Goal: Information Seeking & Learning: Learn about a topic

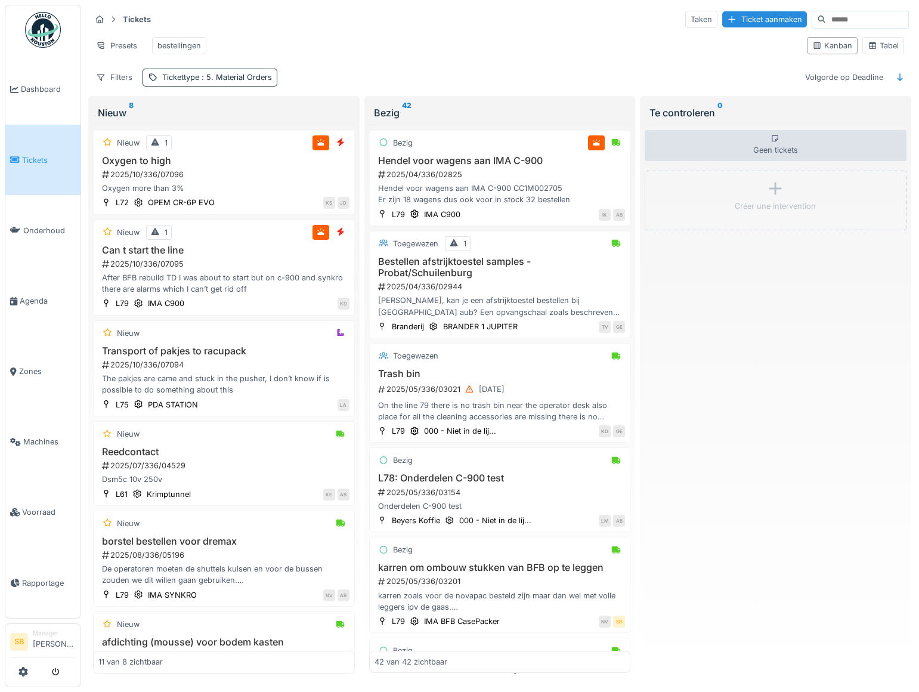
scroll to position [3145, 0]
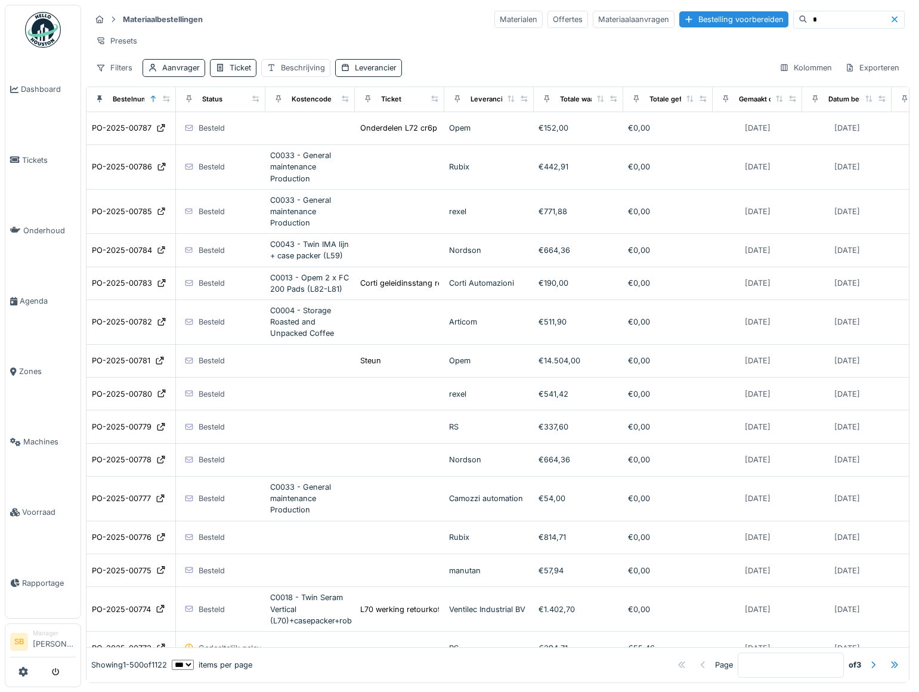
click at [808, 22] on input at bounding box center [849, 19] width 82 height 17
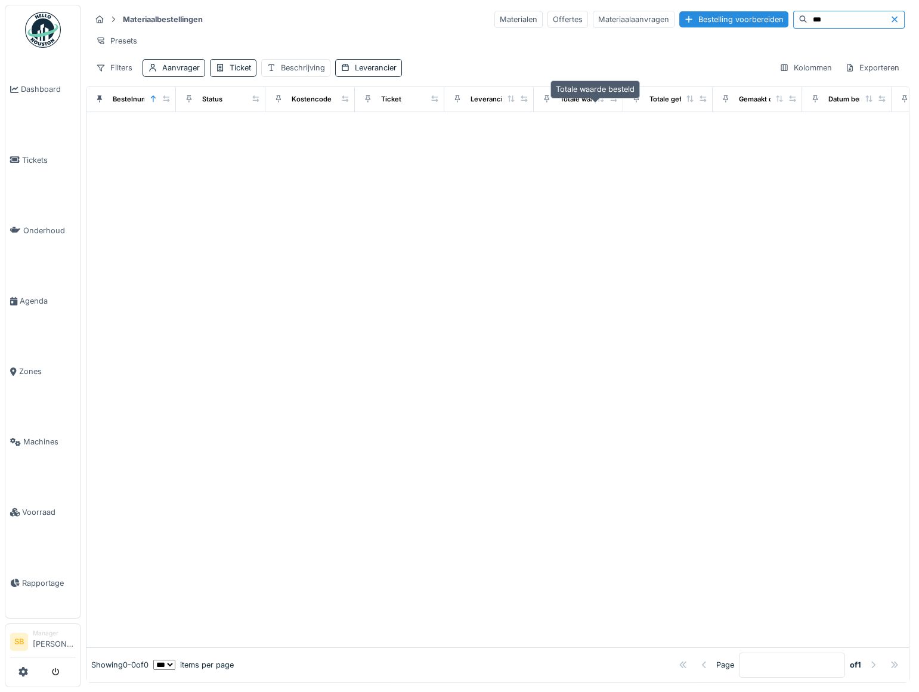
type input "*"
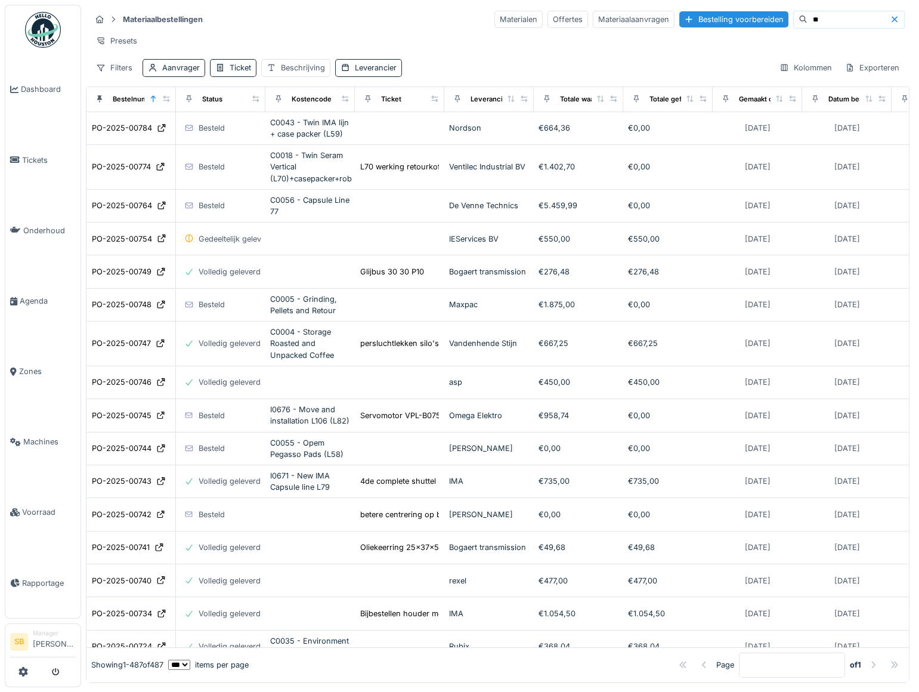
type input "*"
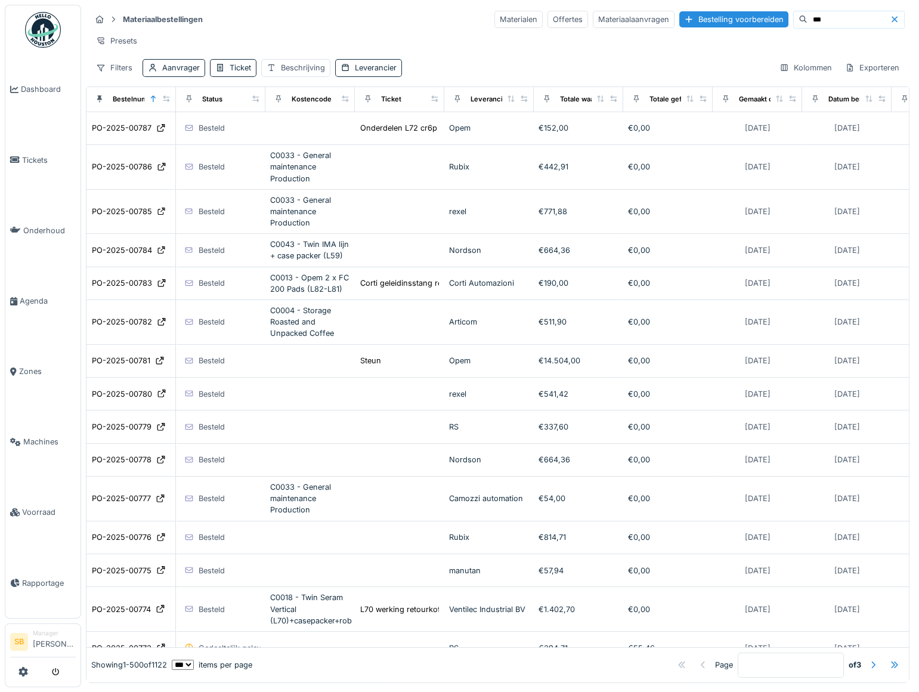
drag, startPoint x: 790, startPoint y: 22, endPoint x: 752, endPoint y: 17, distance: 38.5
click at [793, 17] on div "***" at bounding box center [849, 20] width 112 height 18
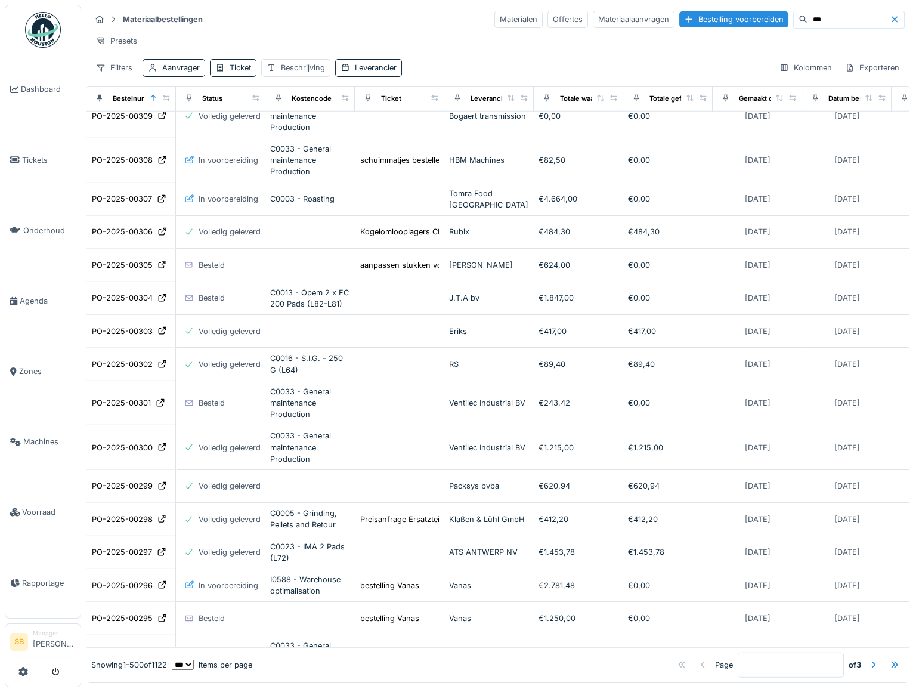
scroll to position [17385, 0]
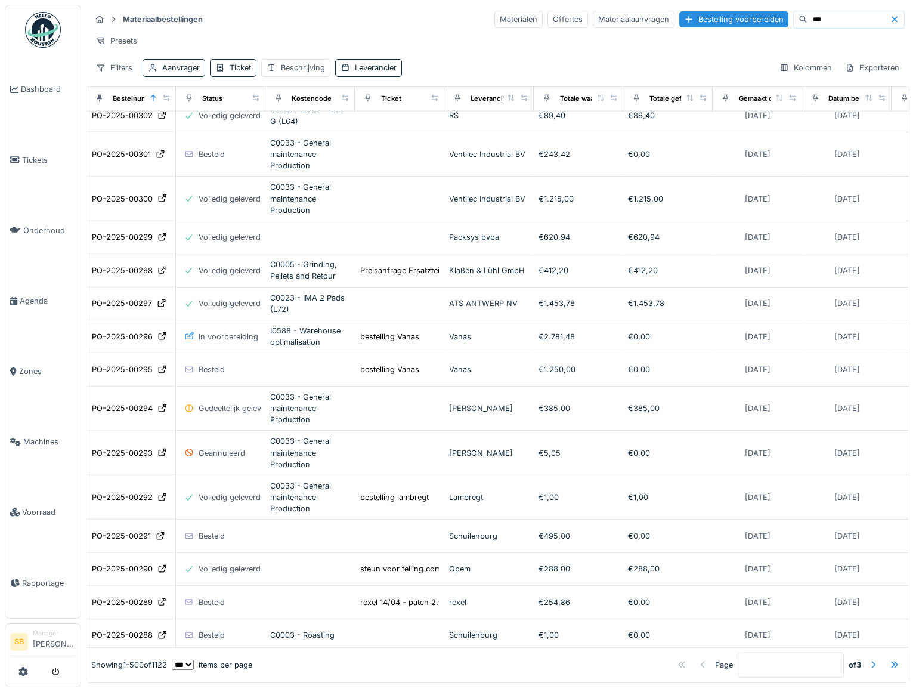
type input "***"
click at [869, 659] on div at bounding box center [874, 664] width 10 height 11
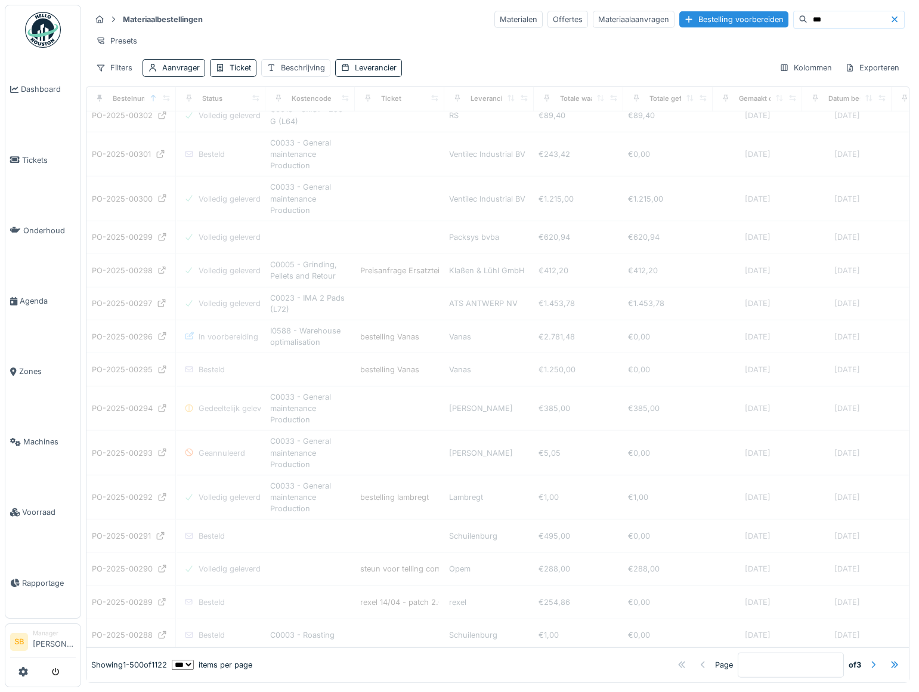
type input "*"
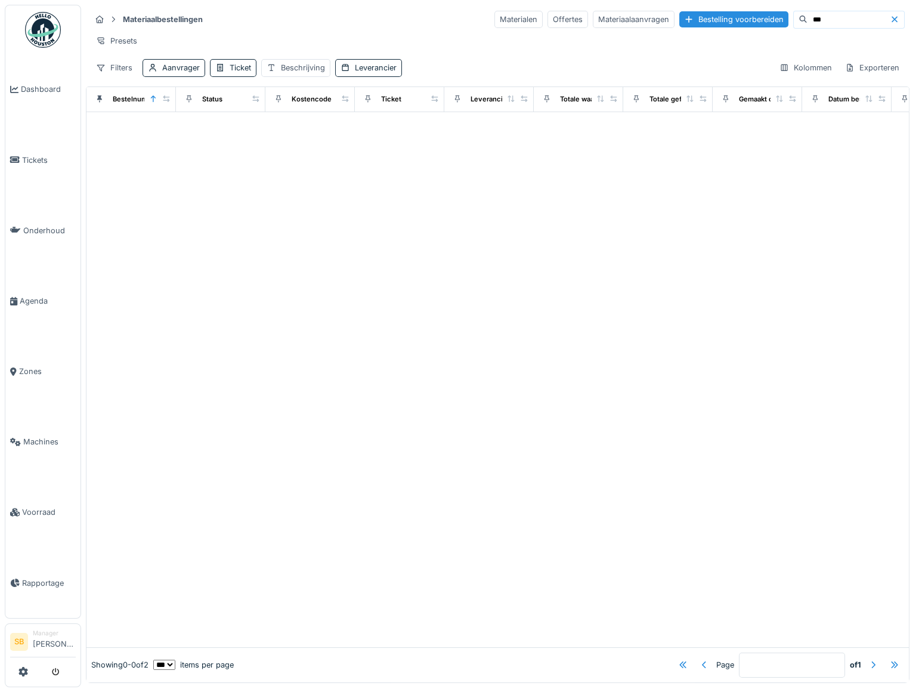
scroll to position [0, 0]
type input "*"
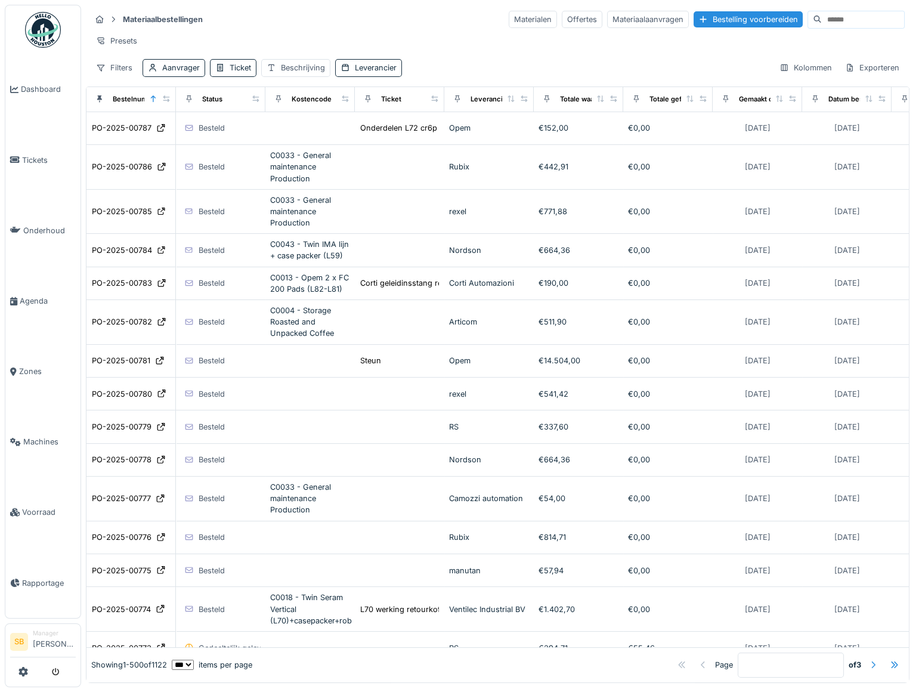
click at [869, 659] on div at bounding box center [874, 664] width 10 height 11
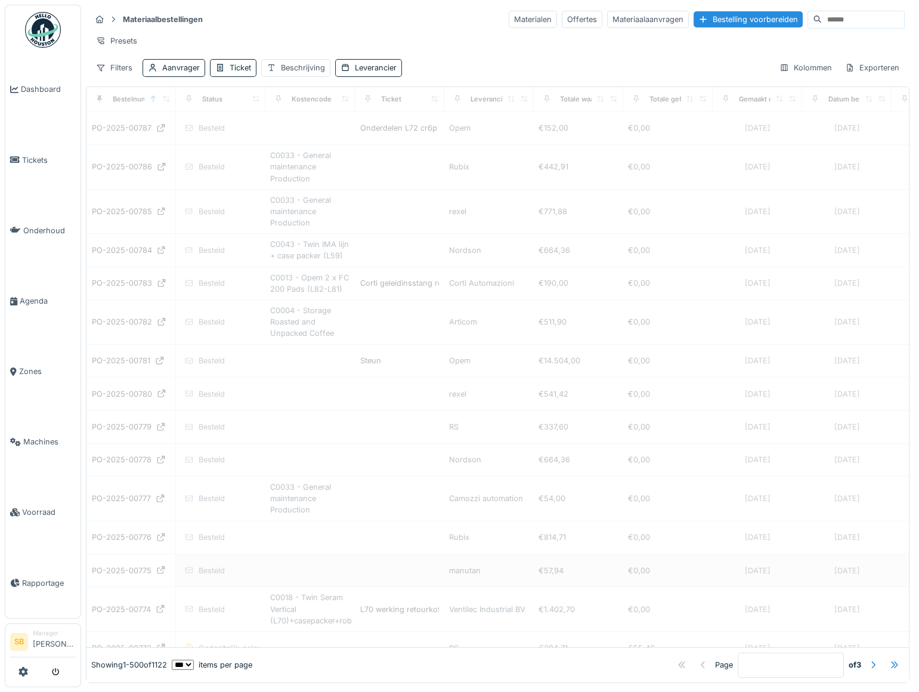
type input "*"
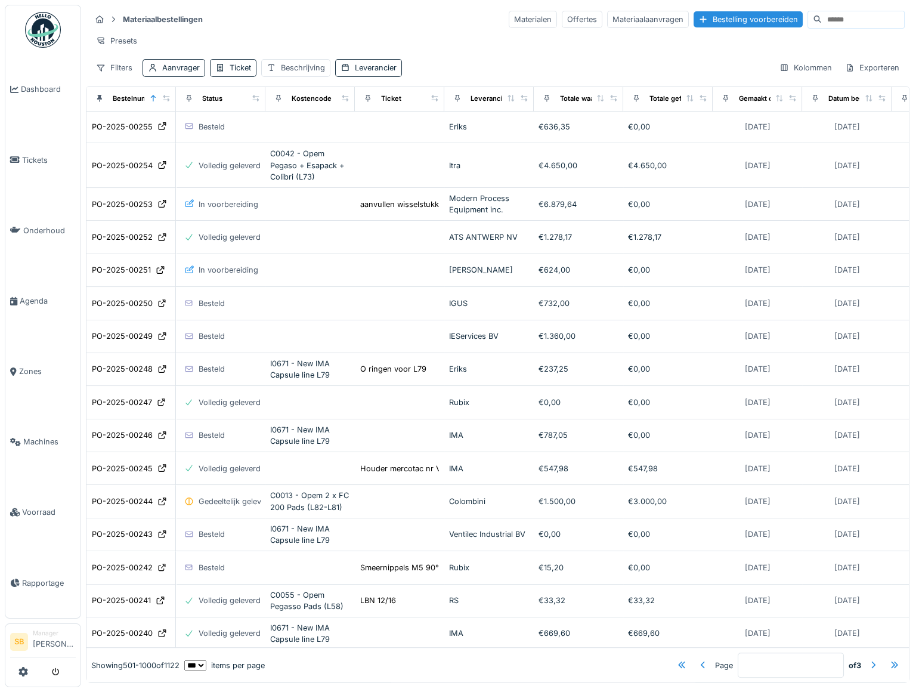
scroll to position [1627, 0]
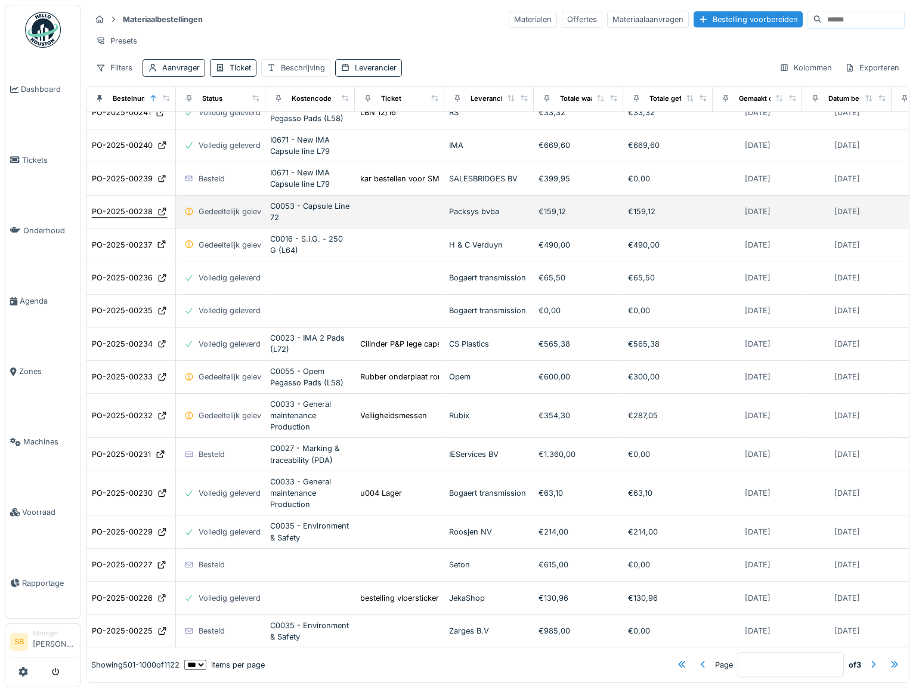
click at [123, 217] on div "PO-2025-00238" at bounding box center [122, 211] width 61 height 11
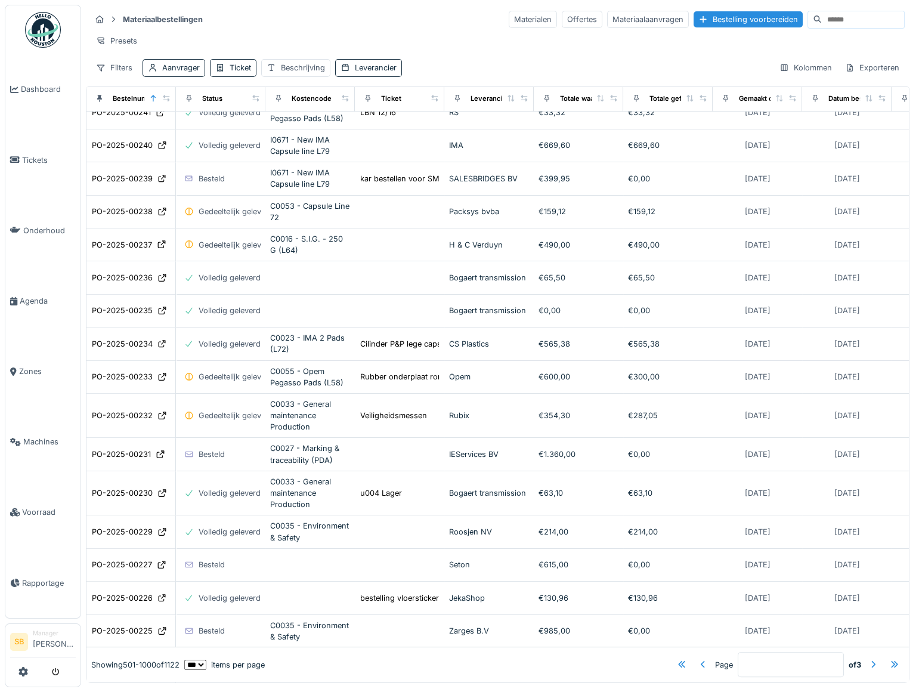
click at [826, 22] on input at bounding box center [863, 19] width 82 height 17
type input "***"
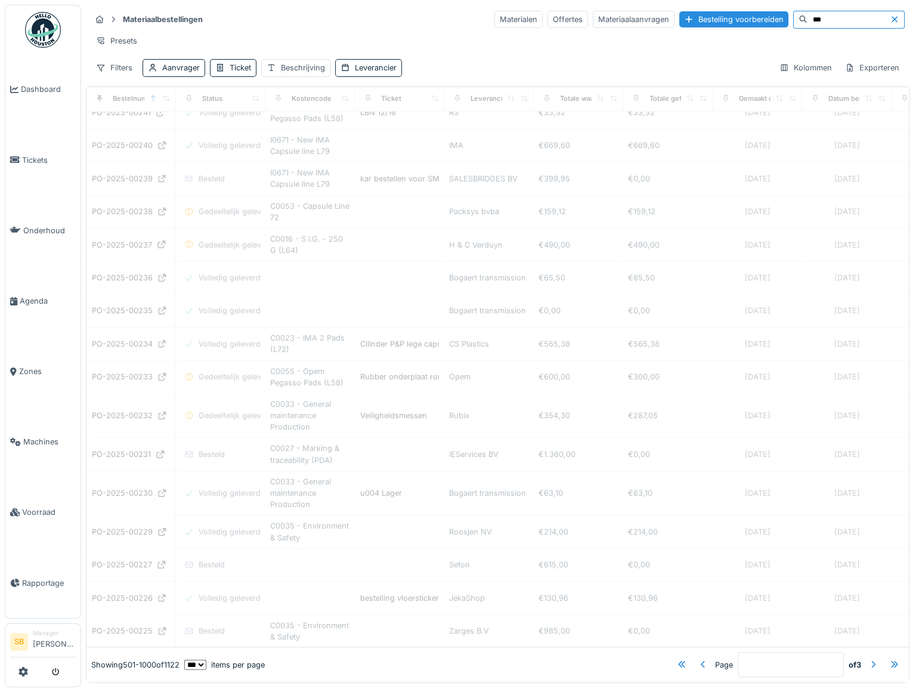
type input "*"
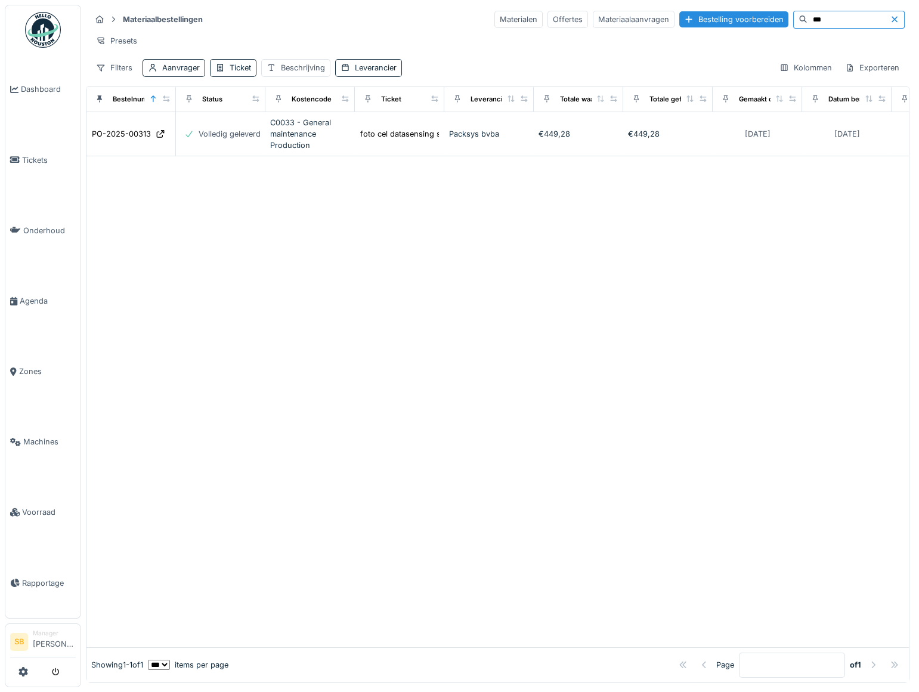
scroll to position [0, 0]
type input "*"
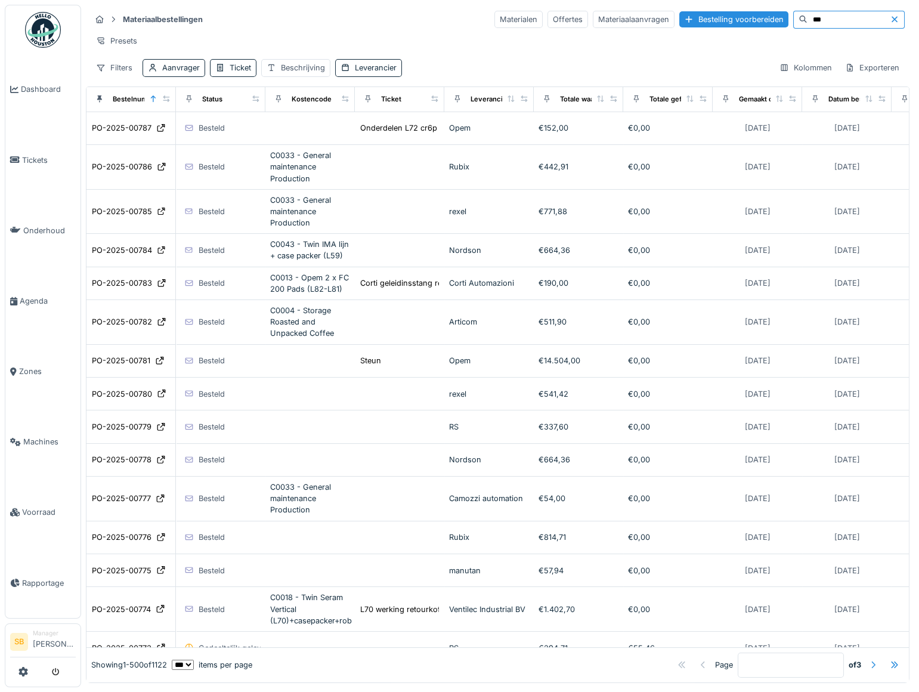
type input "***"
click at [869, 659] on div at bounding box center [874, 664] width 10 height 11
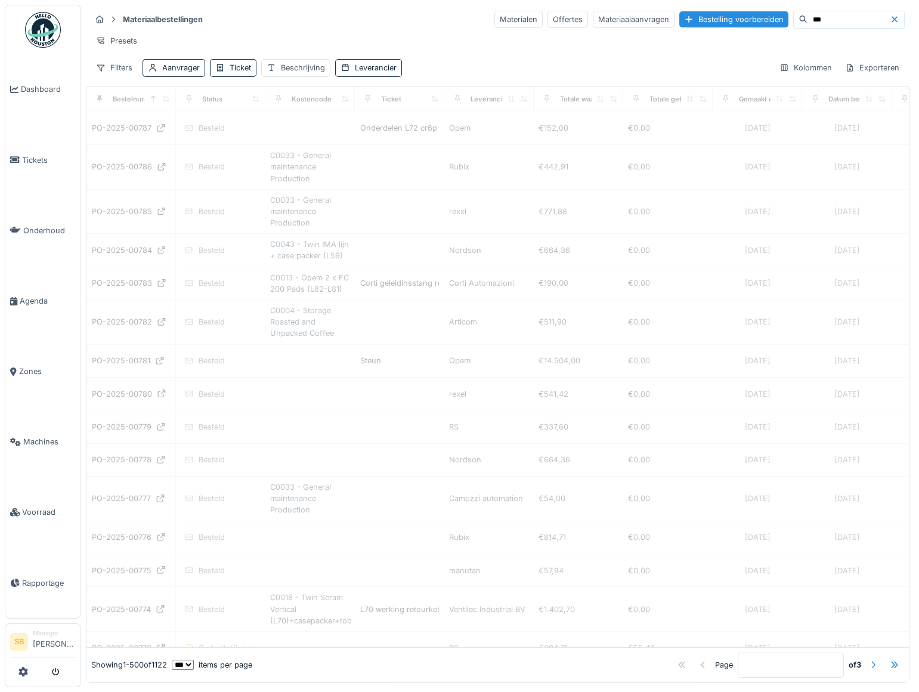
type input "*"
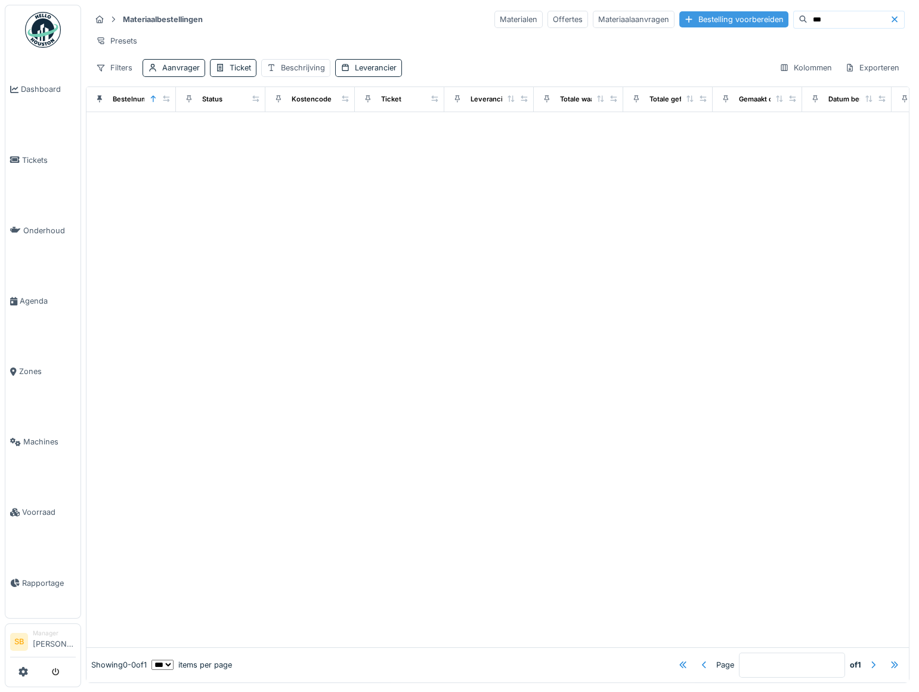
drag, startPoint x: 752, startPoint y: 24, endPoint x: 690, endPoint y: 25, distance: 61.5
click at [693, 24] on div "Materialen Offertes Materiaalaanvragen Bestelling voorbereiden ***" at bounding box center [700, 20] width 410 height 18
type input "*"
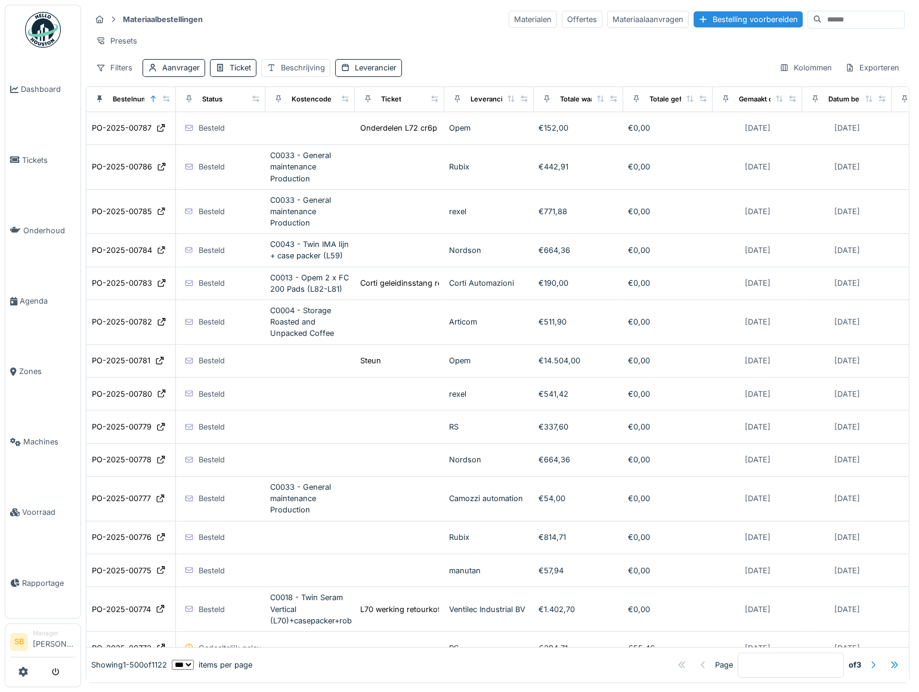
click at [869, 659] on div at bounding box center [874, 664] width 10 height 11
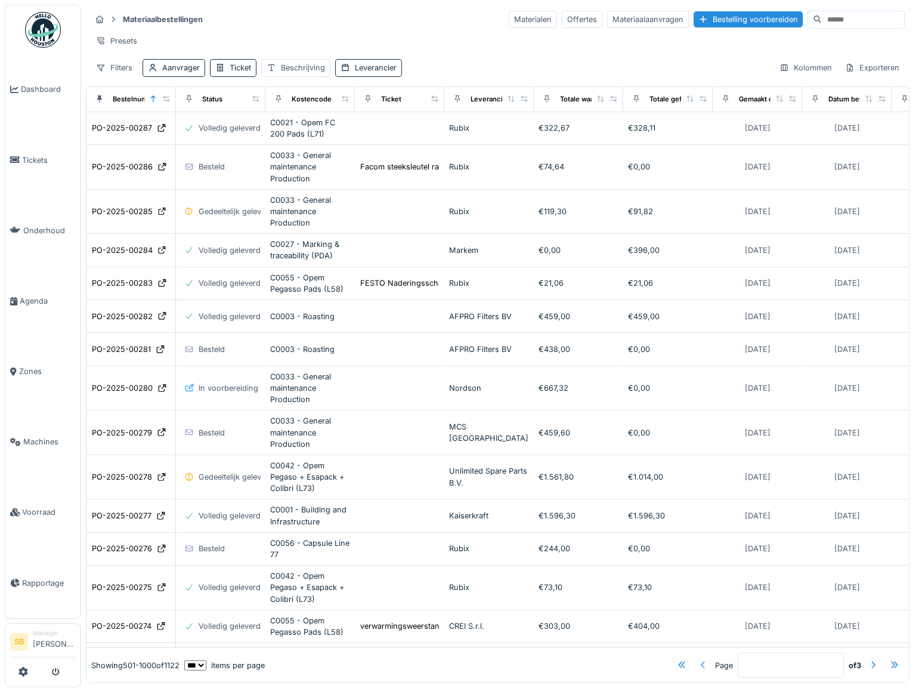
click at [699, 659] on div at bounding box center [704, 664] width 10 height 11
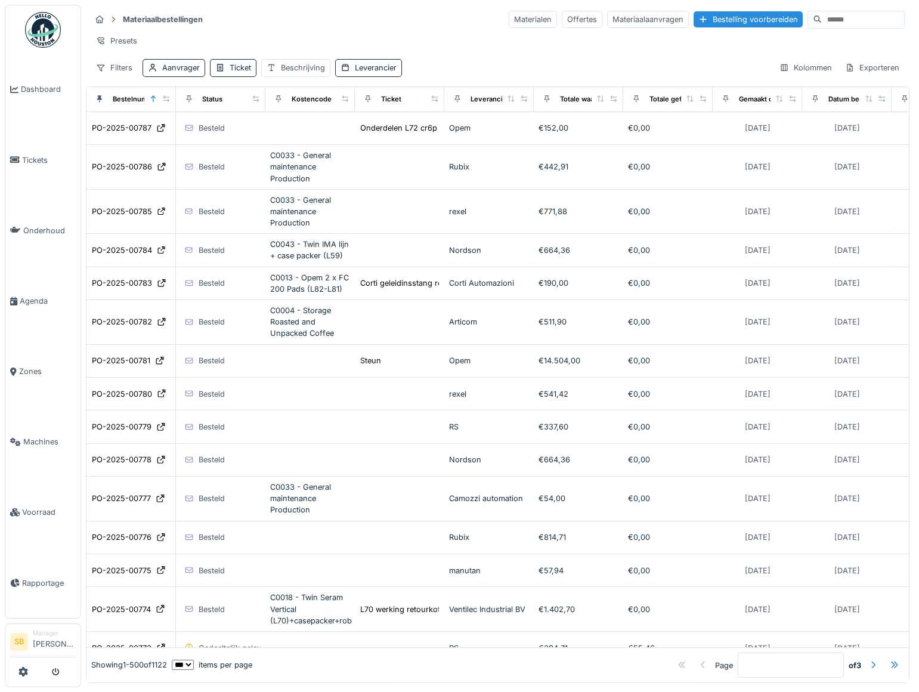
type input "*"
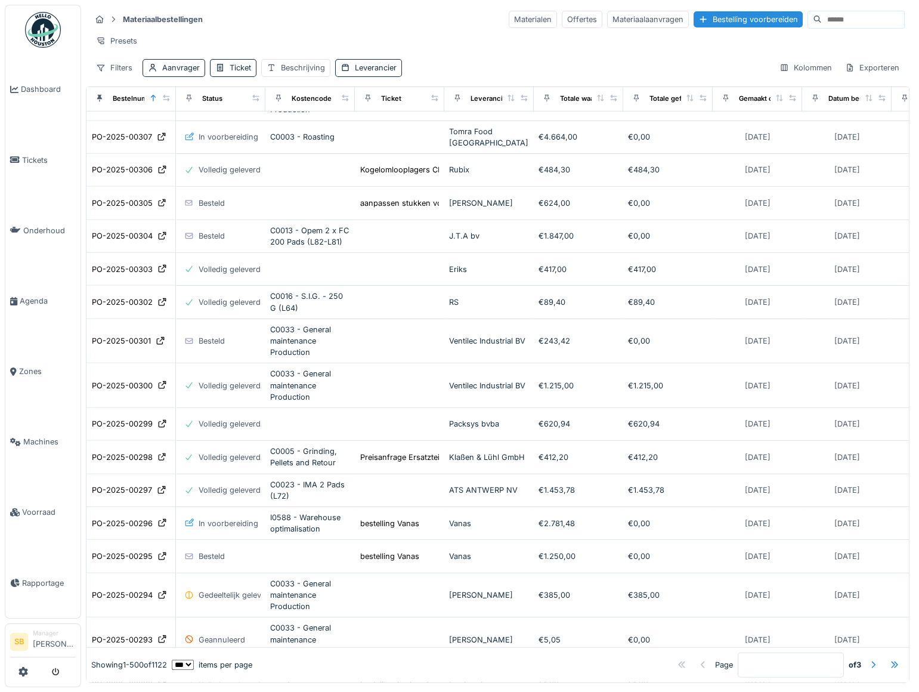
click at [835, 21] on input at bounding box center [863, 19] width 82 height 17
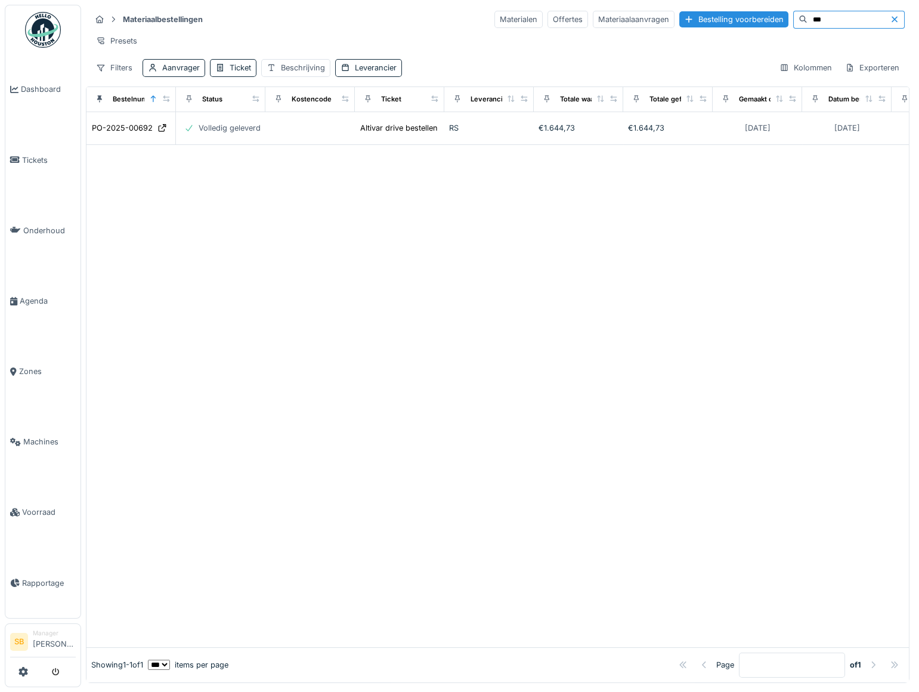
scroll to position [0, 0]
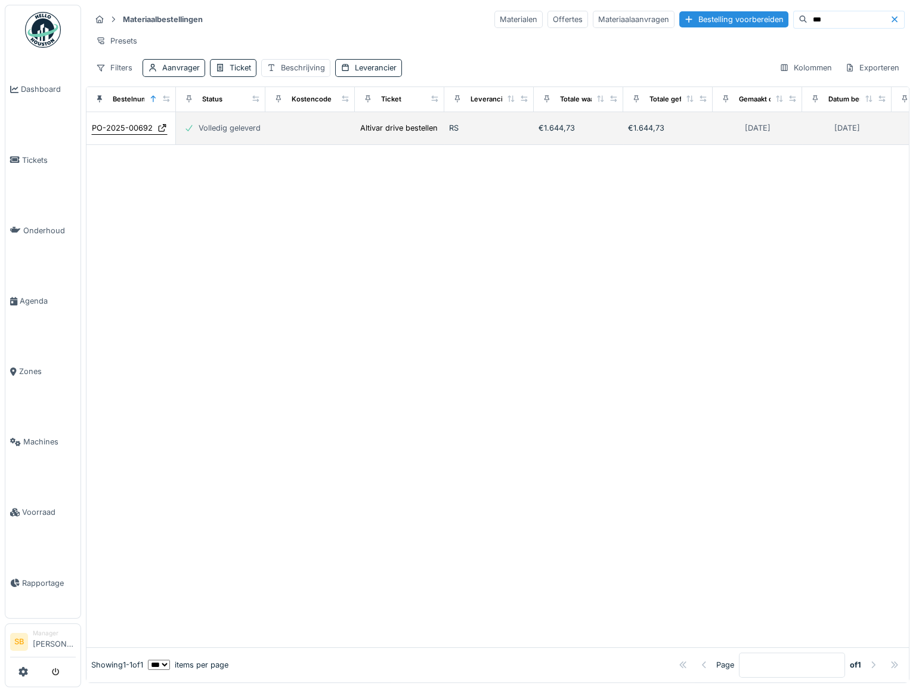
click at [123, 134] on div "PO-2025-00692" at bounding box center [122, 127] width 61 height 11
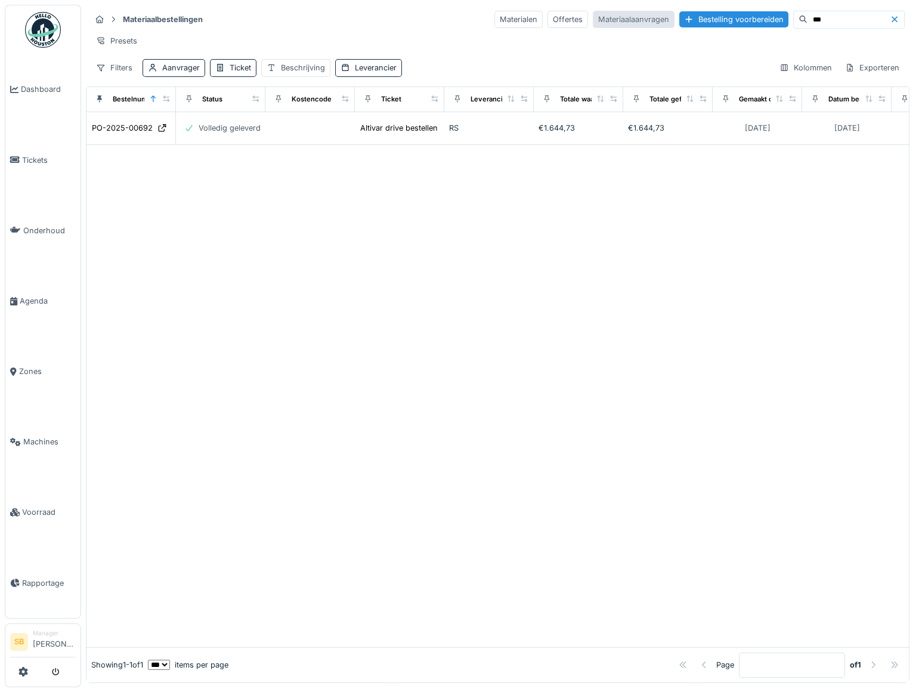
drag, startPoint x: 798, startPoint y: 13, endPoint x: 615, endPoint y: 20, distance: 183.3
click at [649, 23] on div "Materialen Offertes Materiaalaanvragen Bestelling voorbereiden ***" at bounding box center [700, 20] width 410 height 18
type input "*"
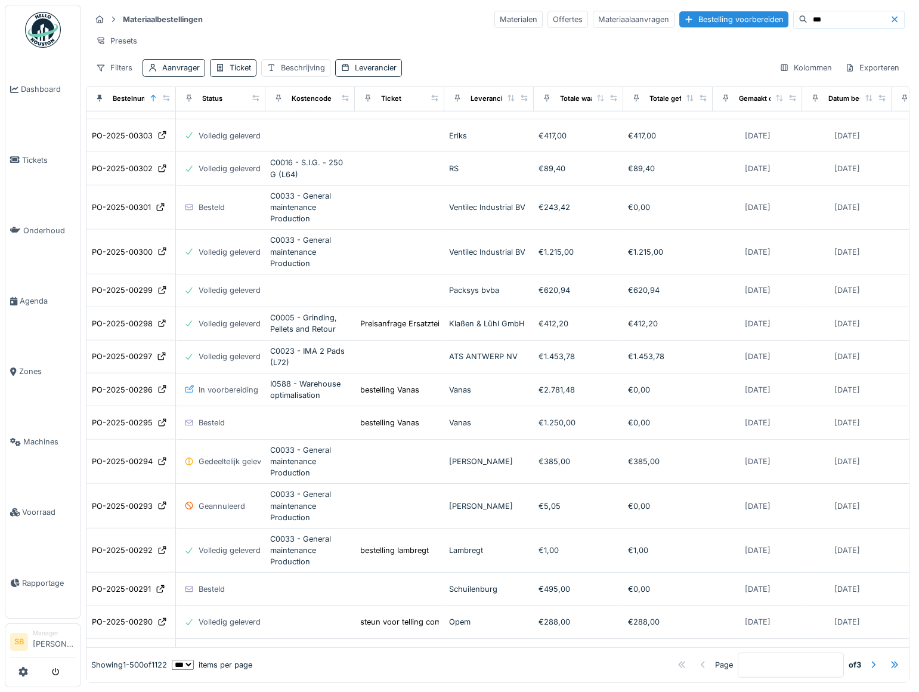
scroll to position [15978, 0]
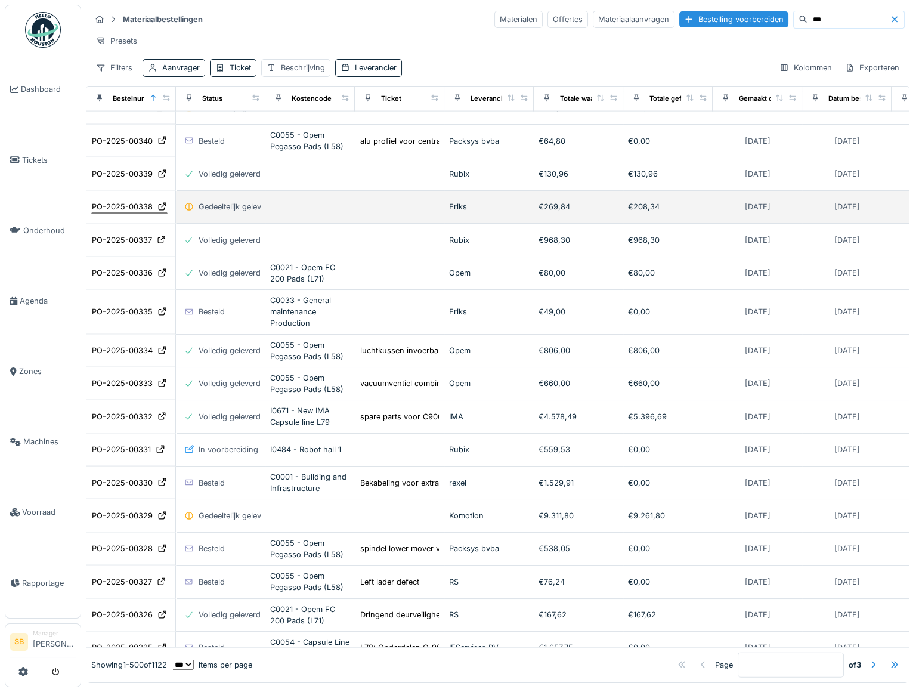
click at [141, 201] on div "PO-2025-00338" at bounding box center [122, 206] width 61 height 11
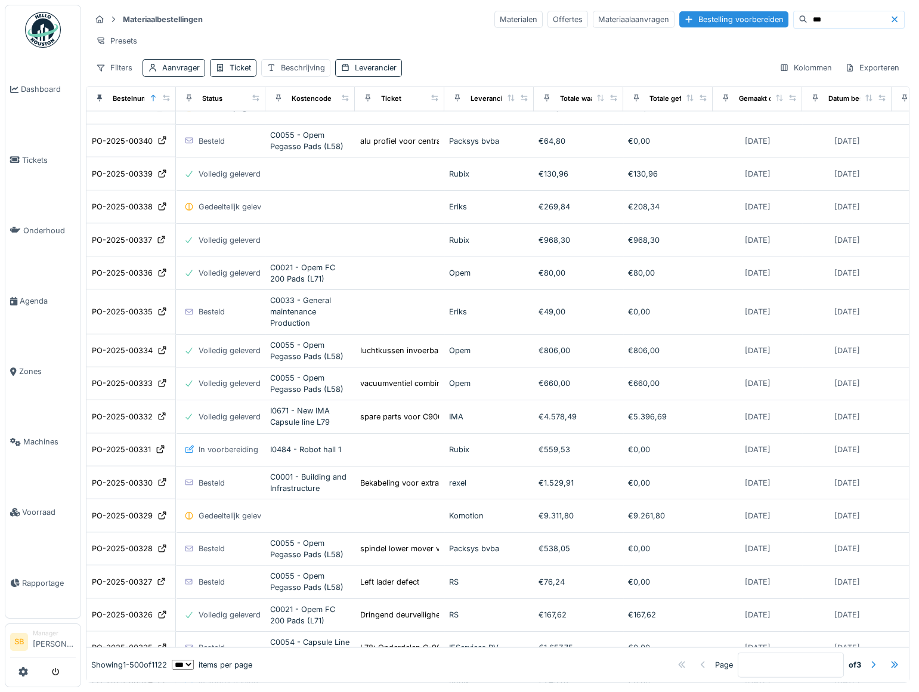
drag, startPoint x: 799, startPoint y: 18, endPoint x: 689, endPoint y: 10, distance: 110.0
click at [697, 15] on div "Materialen Offertes Materiaalaanvragen Bestelling voorbereiden ***" at bounding box center [700, 20] width 410 height 18
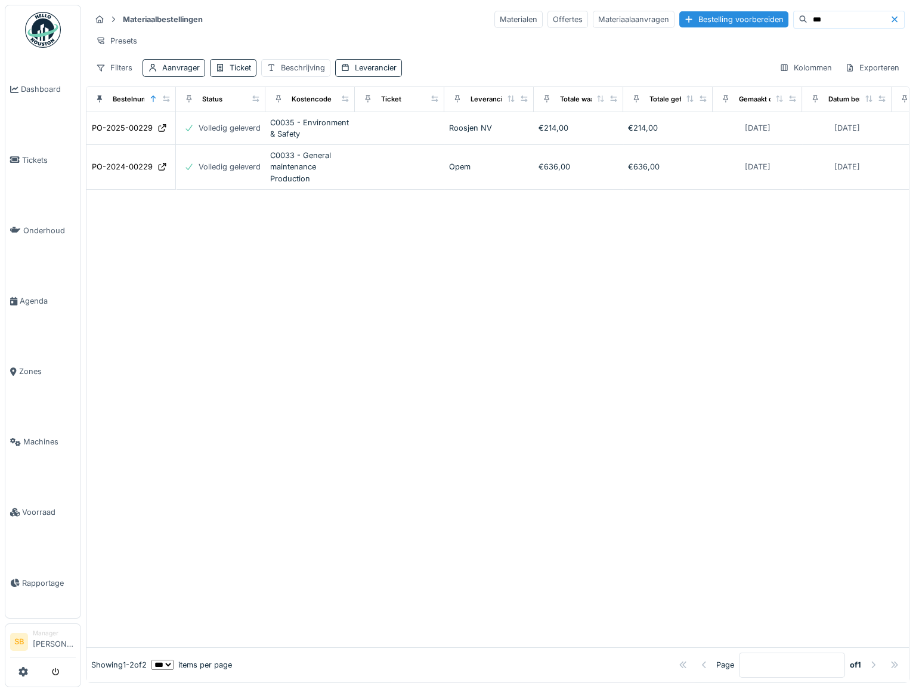
scroll to position [0, 0]
drag, startPoint x: 780, startPoint y: 24, endPoint x: 792, endPoint y: 27, distance: 13.0
click at [793, 27] on div "***" at bounding box center [849, 20] width 112 height 18
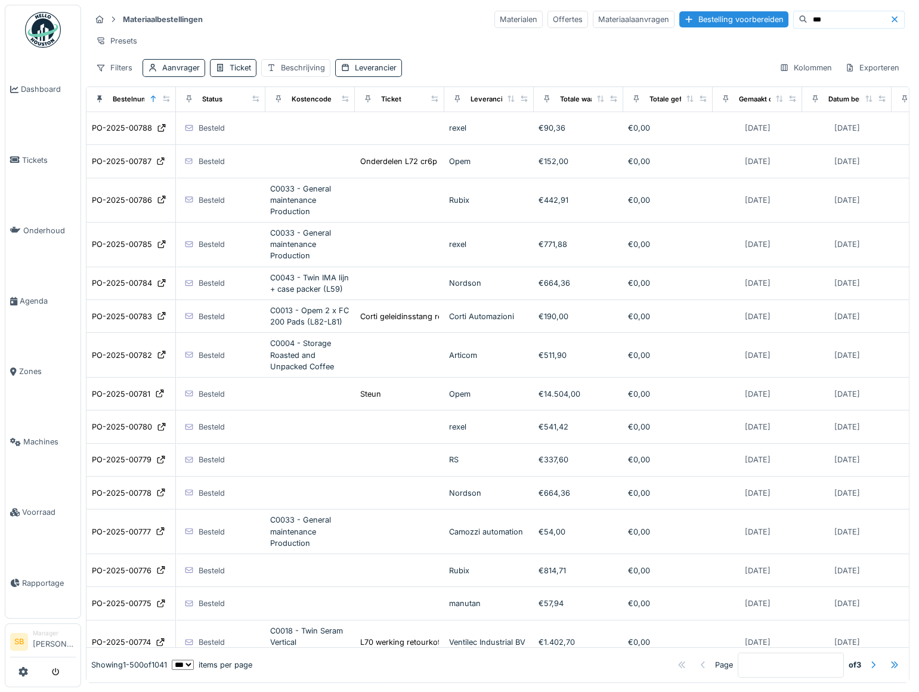
scroll to position [17385, 0]
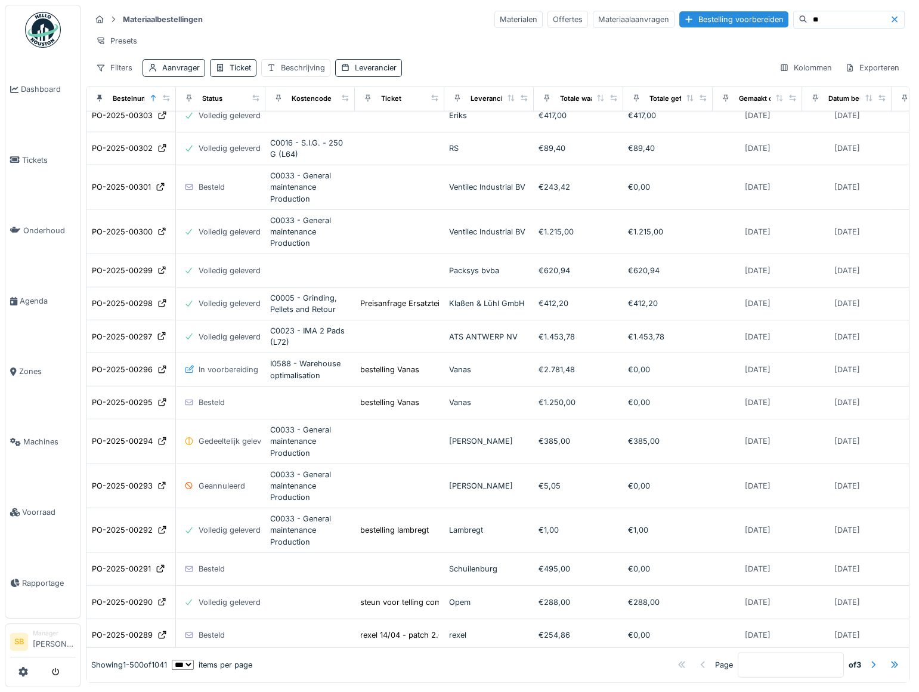
type input "*"
click at [869, 659] on div at bounding box center [874, 664] width 10 height 11
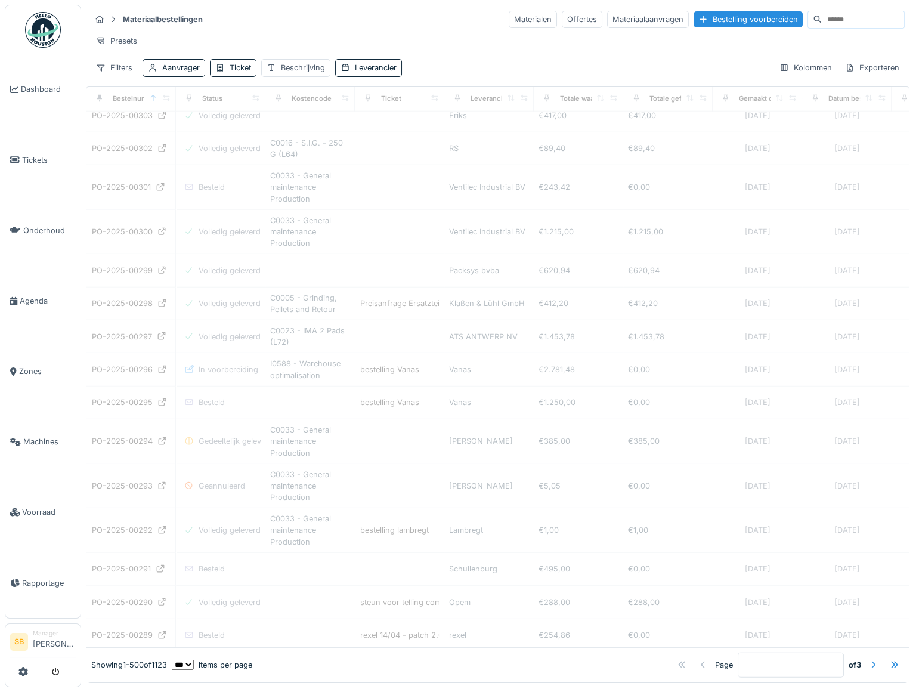
type input "*"
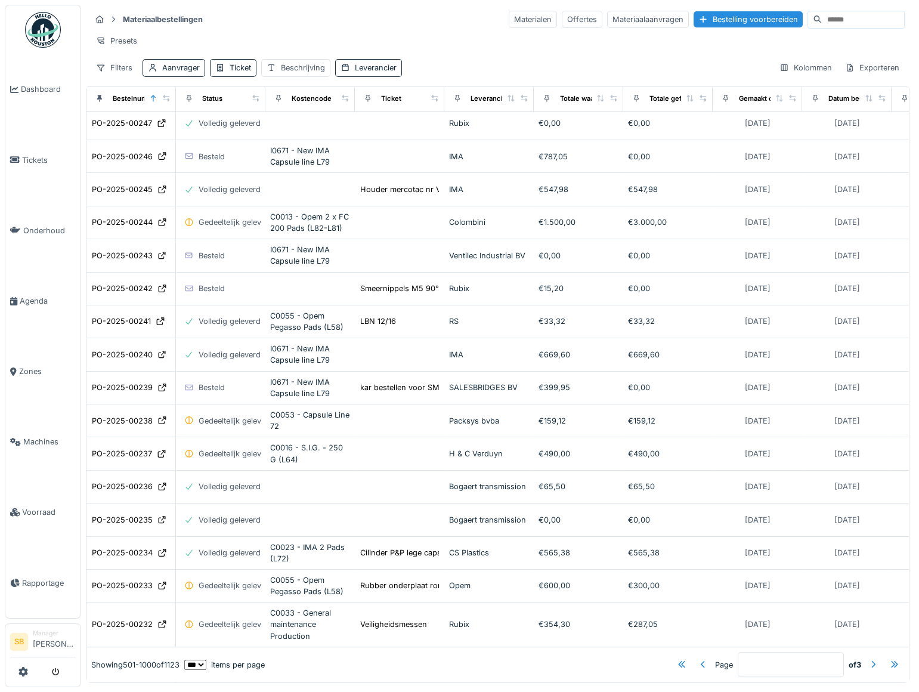
scroll to position [1456, 0]
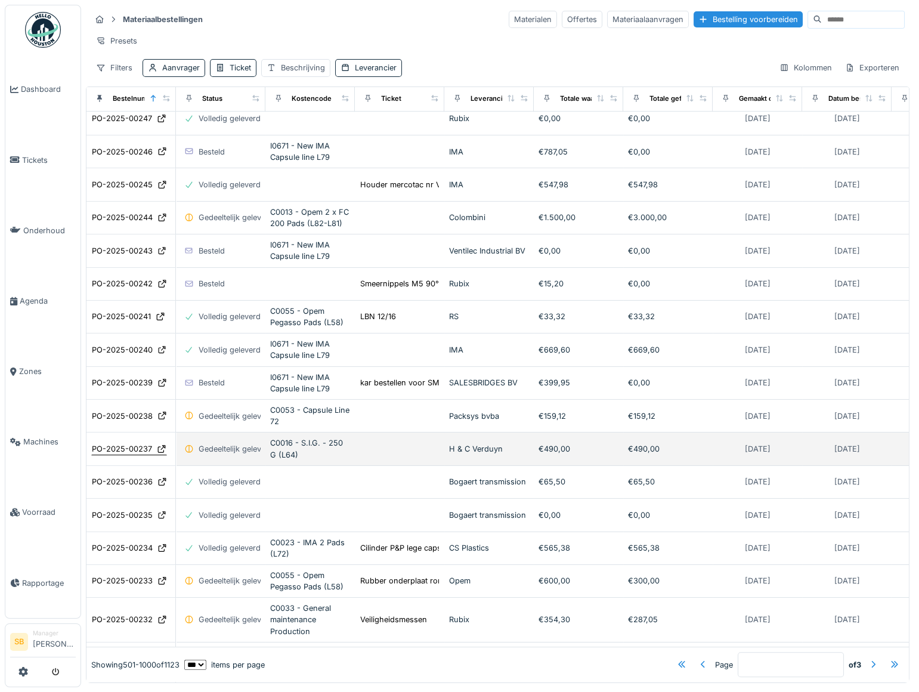
click at [141, 455] on div "PO-2025-00237" at bounding box center [122, 448] width 60 height 11
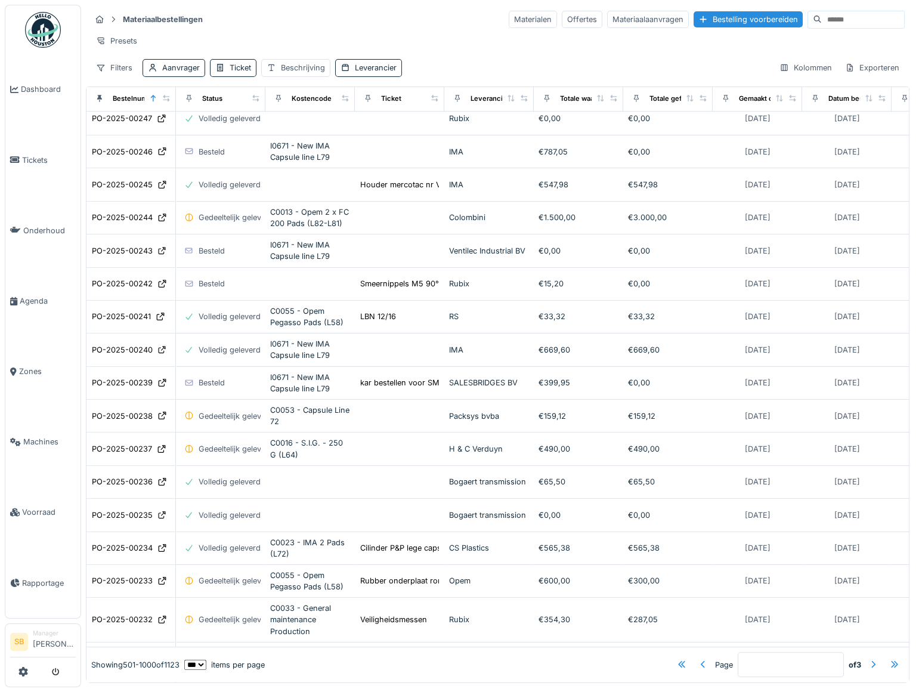
click at [822, 21] on input at bounding box center [863, 19] width 82 height 17
type input "***"
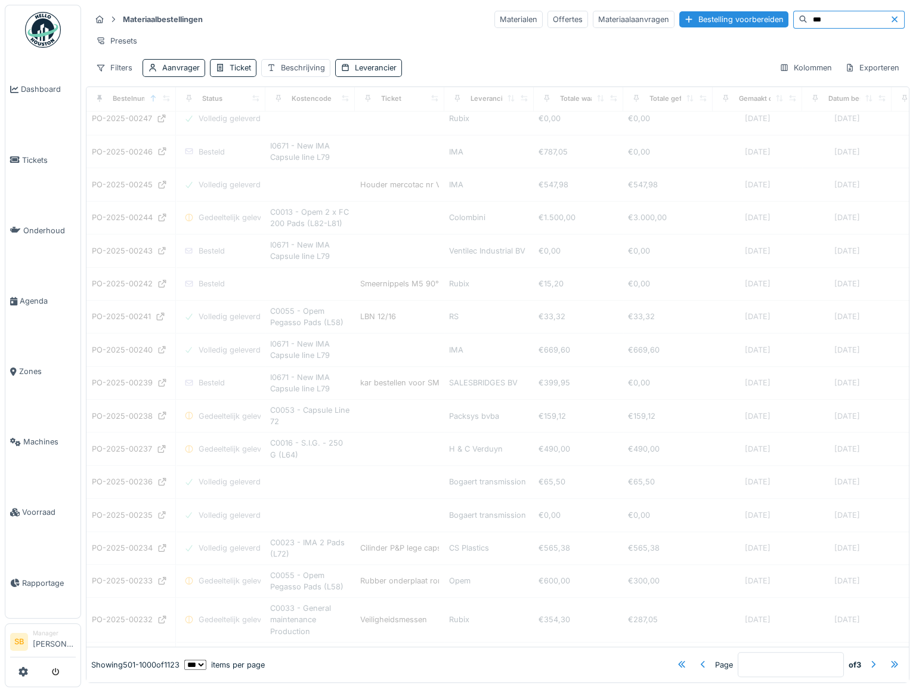
type input "*"
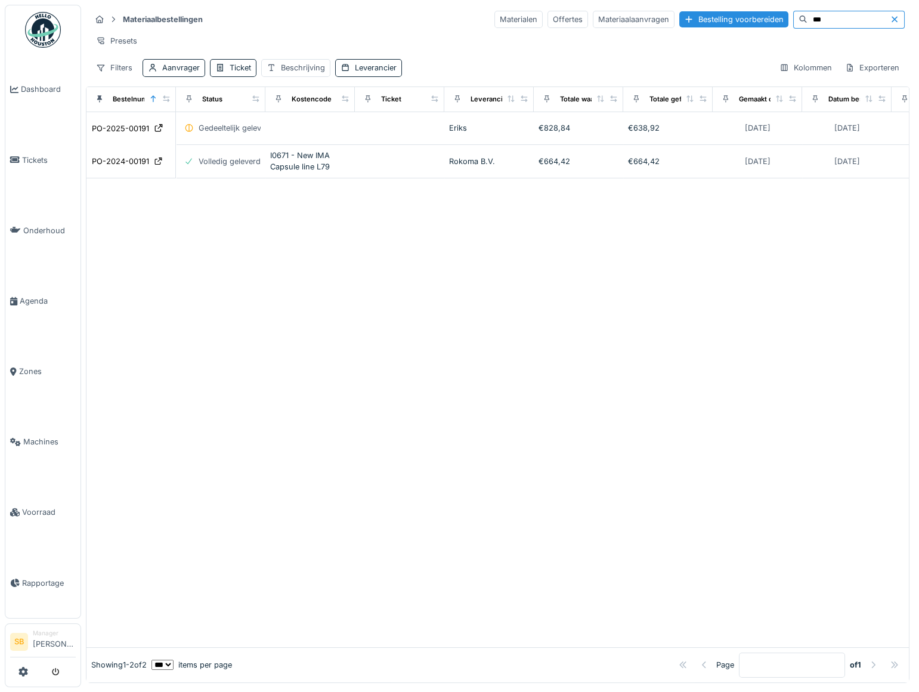
scroll to position [0, 0]
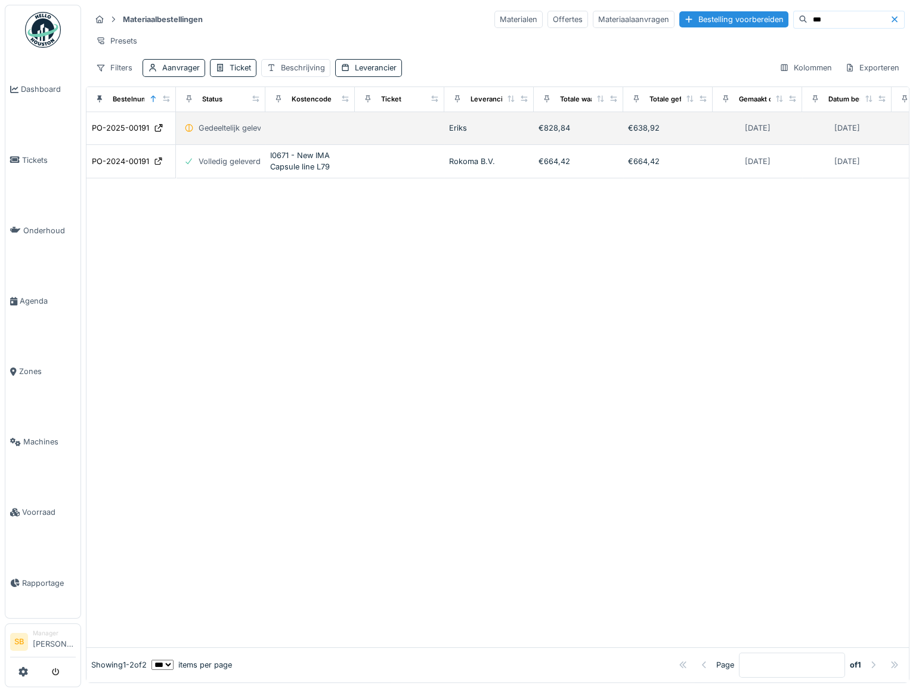
click at [113, 143] on td "PO-2025-00191" at bounding box center [131, 128] width 89 height 33
click at [112, 134] on div "PO-2025-00191" at bounding box center [120, 127] width 57 height 11
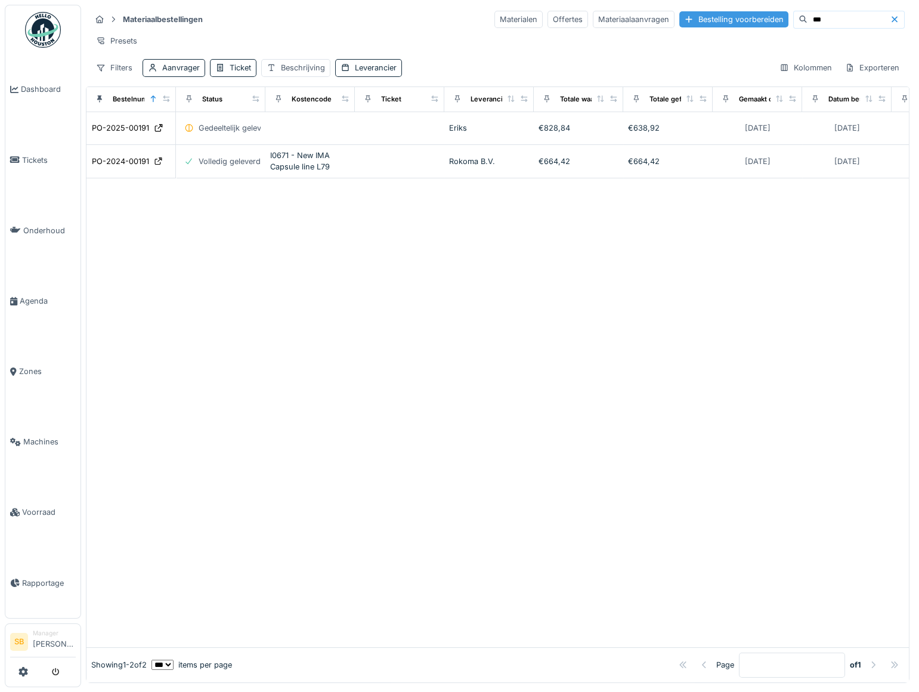
drag, startPoint x: 830, startPoint y: 21, endPoint x: 681, endPoint y: 16, distance: 149.2
click at [685, 27] on div "Materialen Offertes Materiaalaanvragen Bestelling voorbereiden ***" at bounding box center [700, 20] width 410 height 18
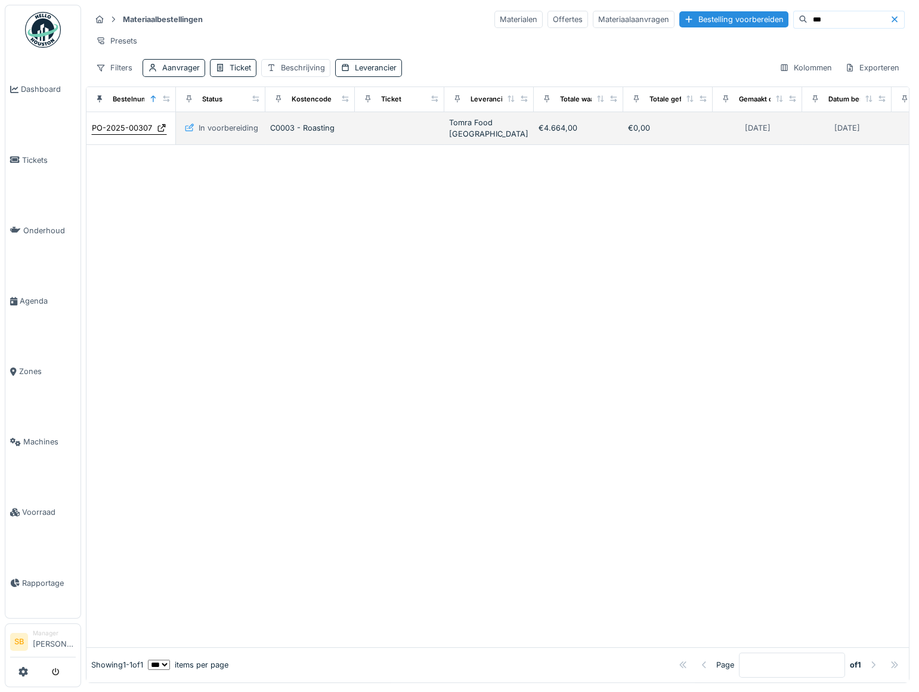
click at [110, 134] on div "PO-2025-00307" at bounding box center [122, 127] width 60 height 11
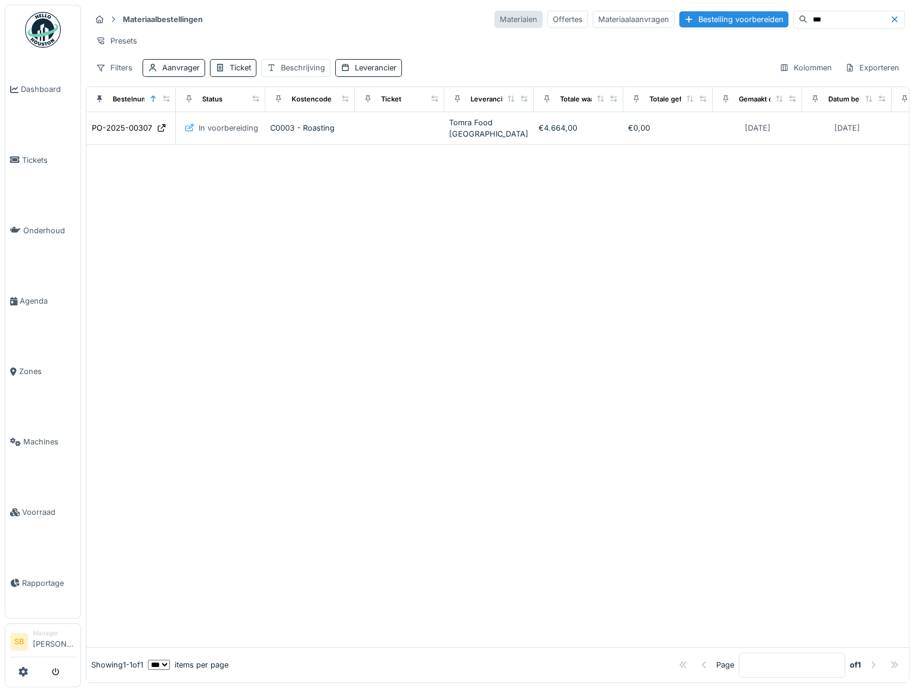
drag, startPoint x: 816, startPoint y: 27, endPoint x: 485, endPoint y: 25, distance: 330.5
click at [493, 29] on div "Materiaalbestellingen Materialen Offertes Materiaalaanvragen Bestelling voorber…" at bounding box center [498, 20] width 814 height 20
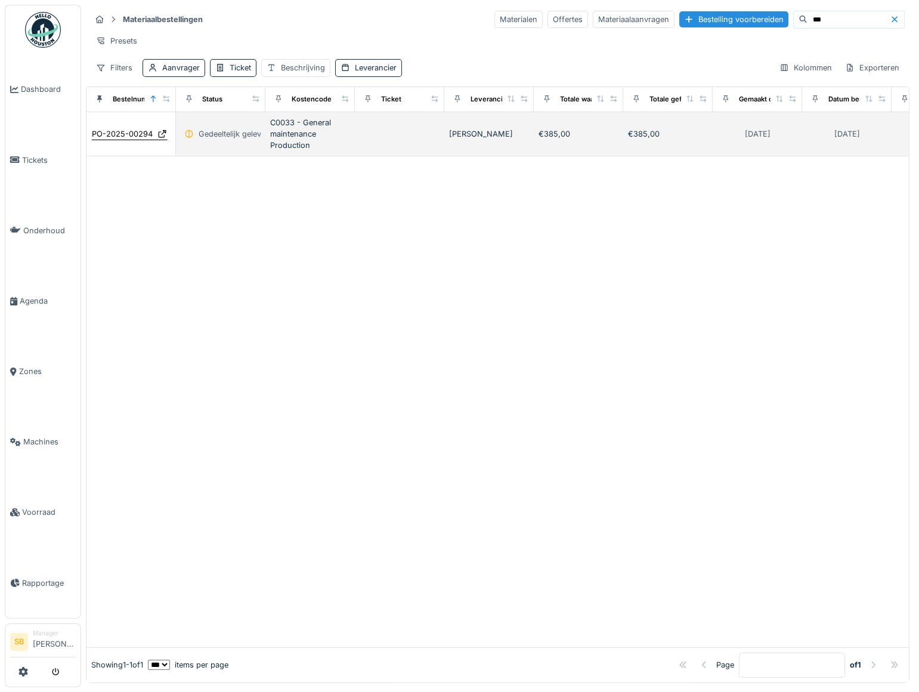
click at [124, 140] on div "PO-2025-00294" at bounding box center [129, 134] width 76 height 13
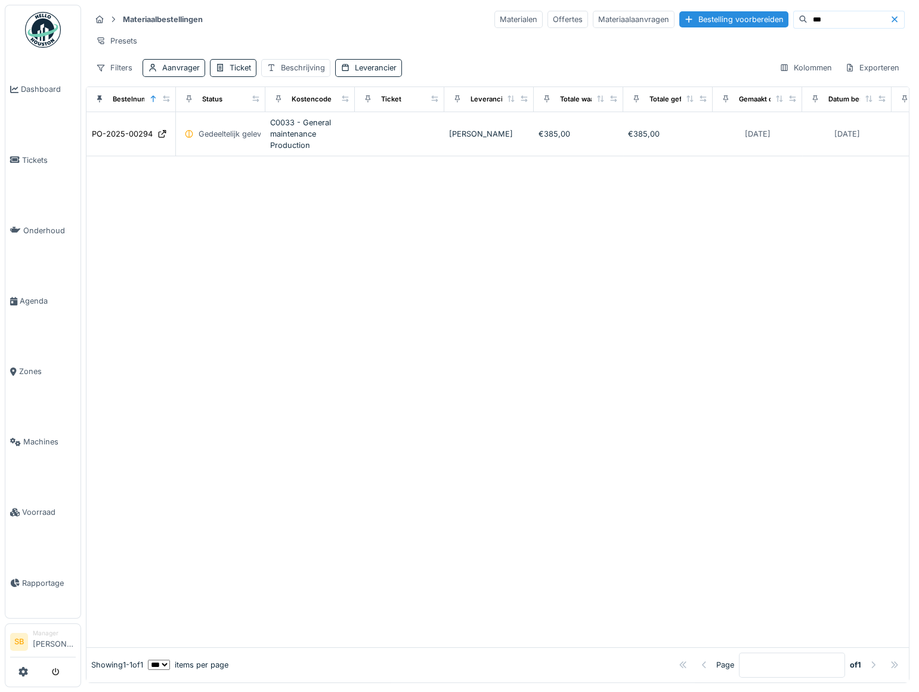
drag, startPoint x: 805, startPoint y: 24, endPoint x: 673, endPoint y: 29, distance: 131.9
click at [678, 28] on div "Materiaalbestellingen Materialen Offertes Materiaalaanvragen Bestelling voorber…" at bounding box center [498, 20] width 814 height 20
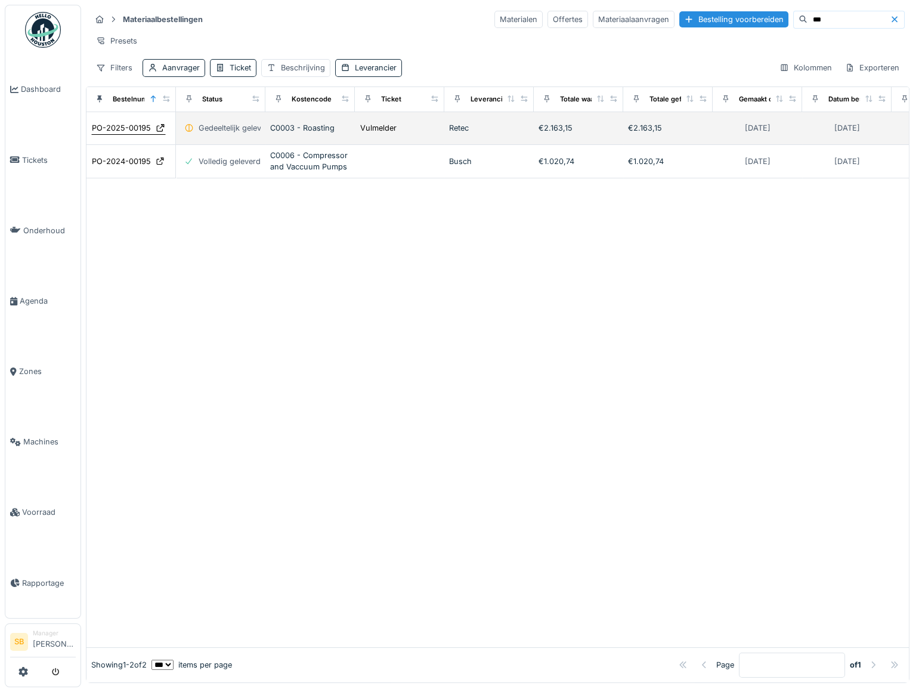
type input "***"
click at [117, 134] on div "PO-2025-00195" at bounding box center [121, 127] width 59 height 11
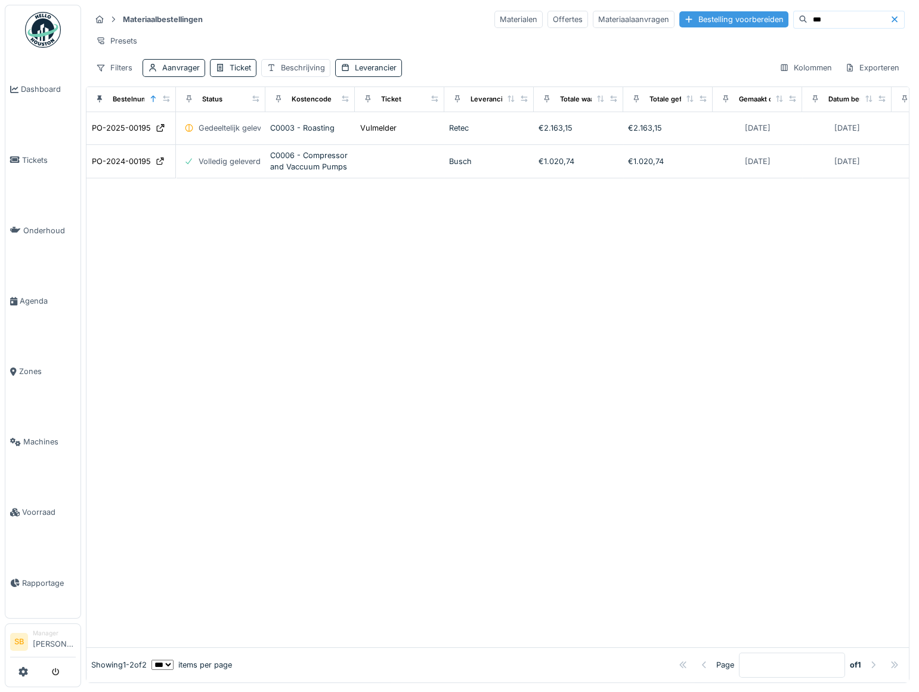
drag, startPoint x: 790, startPoint y: 19, endPoint x: 740, endPoint y: 20, distance: 50.7
click at [743, 20] on div "Materialen Offertes Materiaalaanvragen Bestelling voorbereiden ***" at bounding box center [700, 20] width 410 height 18
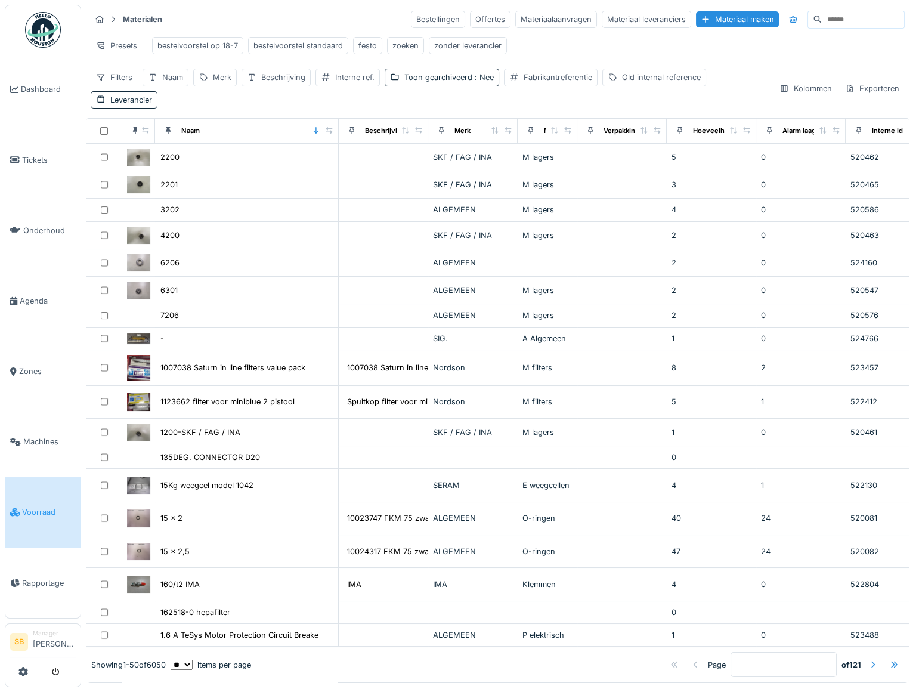
click at [822, 21] on input at bounding box center [863, 19] width 82 height 17
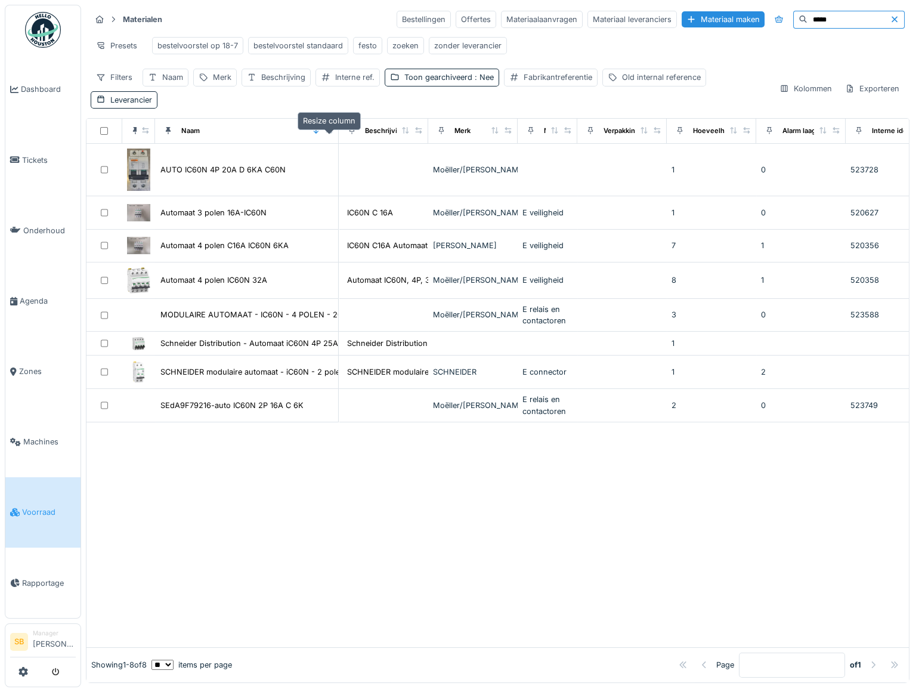
type input "*****"
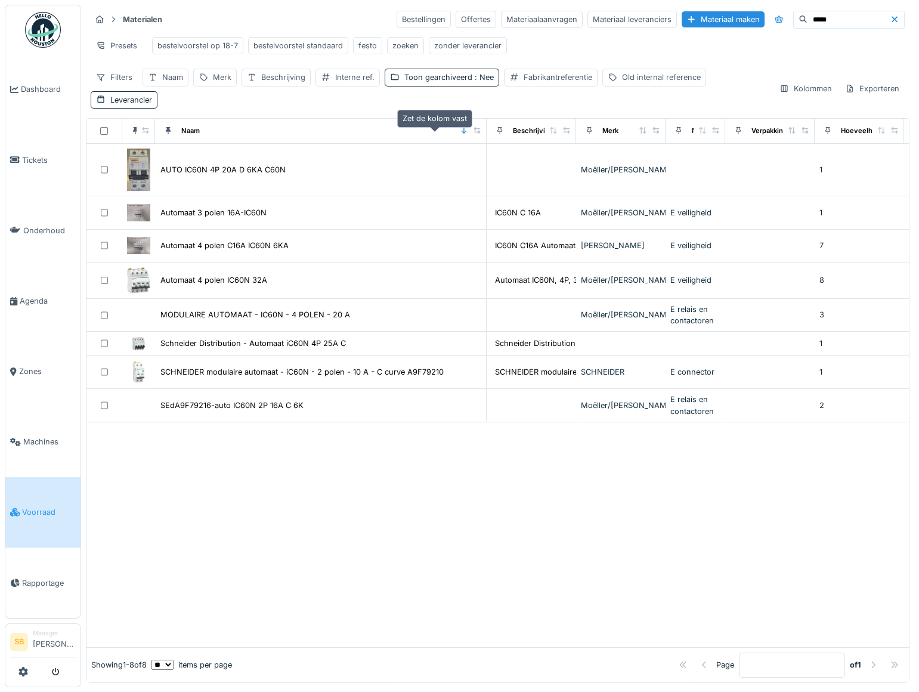
drag, startPoint x: 332, startPoint y: 136, endPoint x: 501, endPoint y: 138, distance: 168.8
click at [481, 134] on icon at bounding box center [477, 130] width 8 height 7
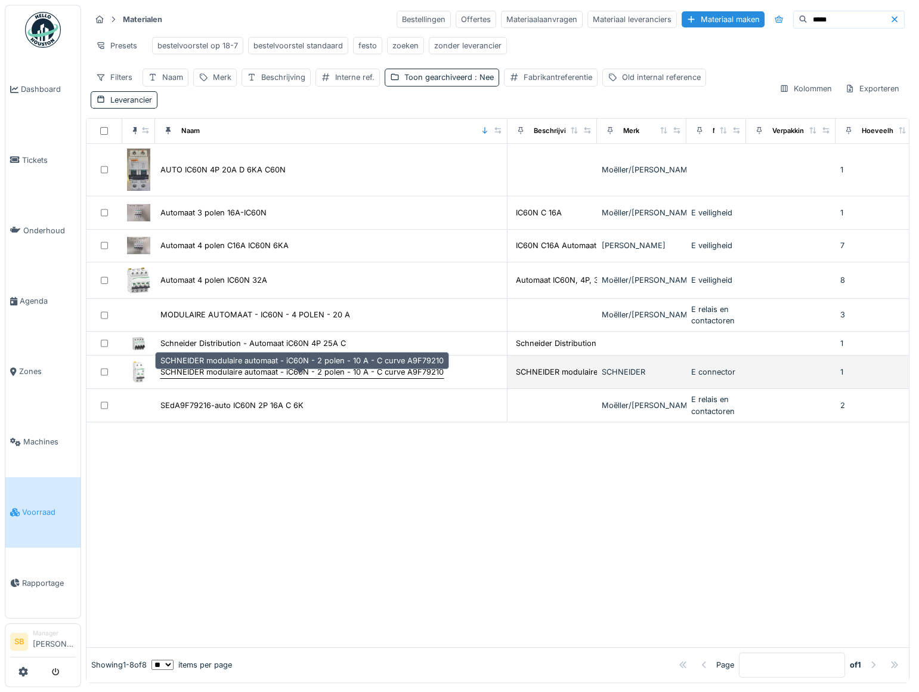
click at [298, 376] on div "SCHNEIDER modulaire automaat - iC60N - 2 polen - 10 A - C curve A9F79210" at bounding box center [301, 371] width 283 height 11
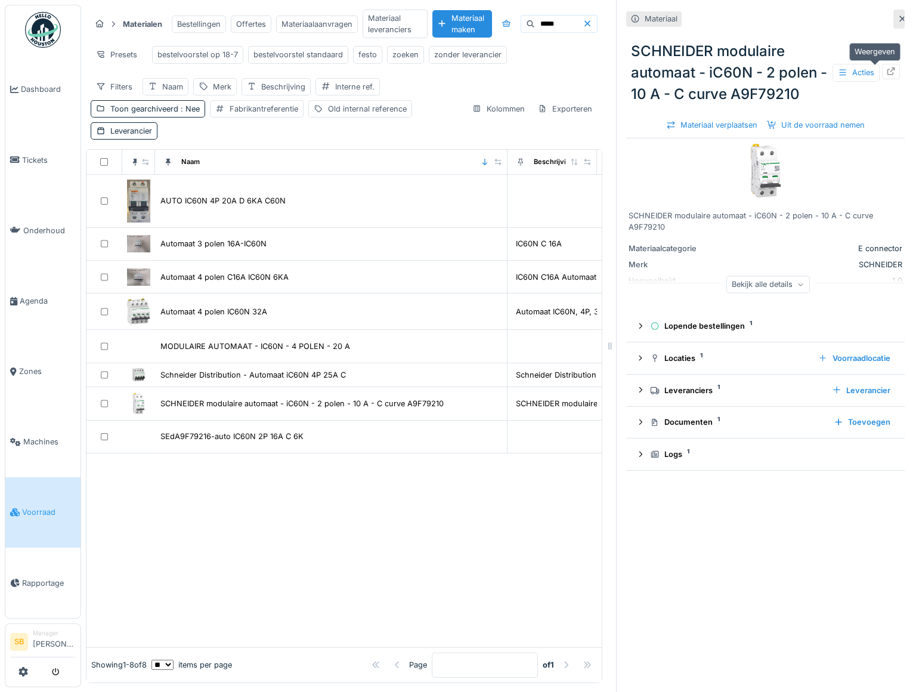
click at [887, 72] on icon at bounding box center [892, 71] width 10 height 8
click at [890, 21] on div "Materiaal SCHNEIDER modulaire automaat - iC60N - 2 polen - 10 A - C curve A9F79…" at bounding box center [765, 346] width 298 height 692
click at [898, 19] on icon at bounding box center [903, 19] width 10 height 8
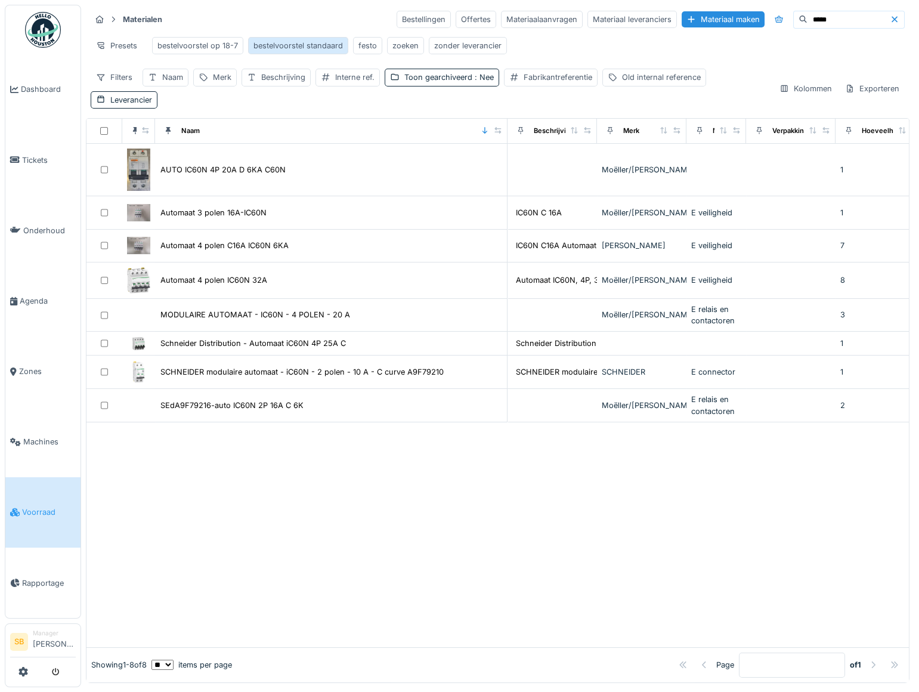
click at [289, 47] on div "bestelvoorstel standaard" at bounding box center [298, 45] width 89 height 11
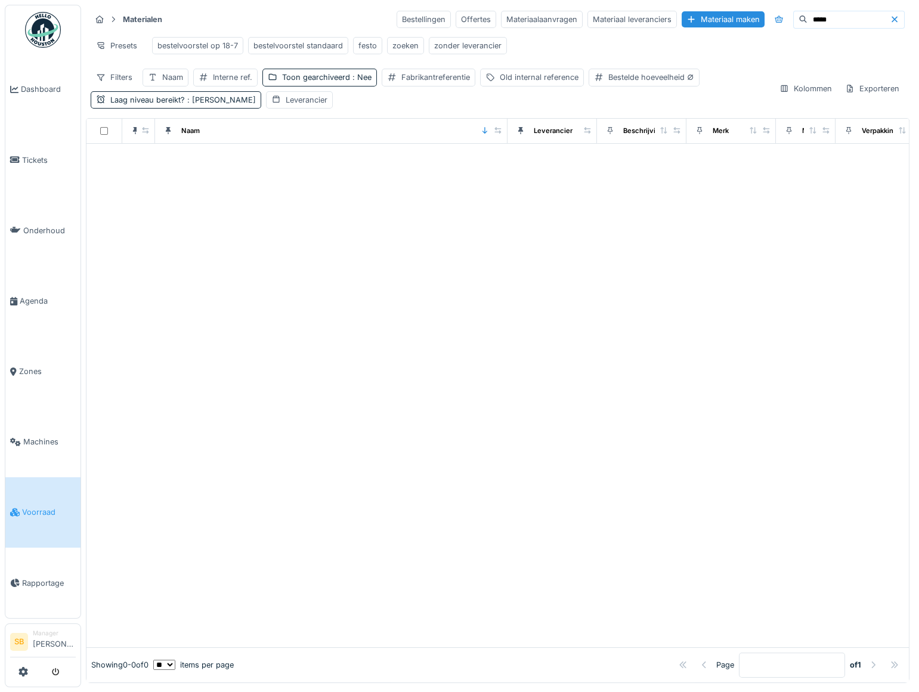
drag, startPoint x: 817, startPoint y: 14, endPoint x: 729, endPoint y: 14, distance: 88.3
click at [745, 13] on div "Bestellingen Offertes Materiaalaanvragen Materiaal leveranciers Materiaal maken…" at bounding box center [651, 20] width 508 height 18
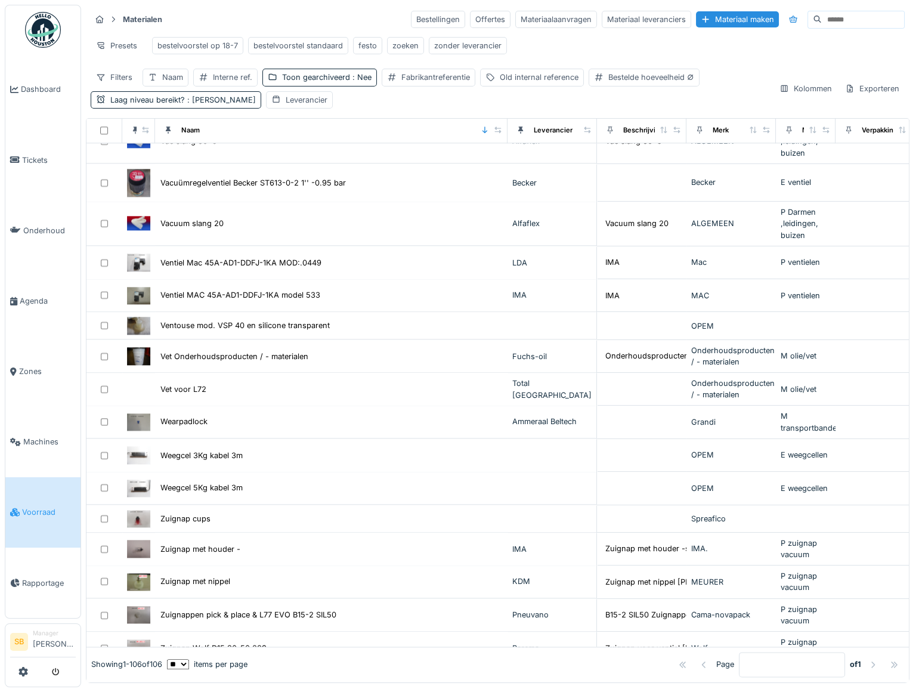
scroll to position [3275, 0]
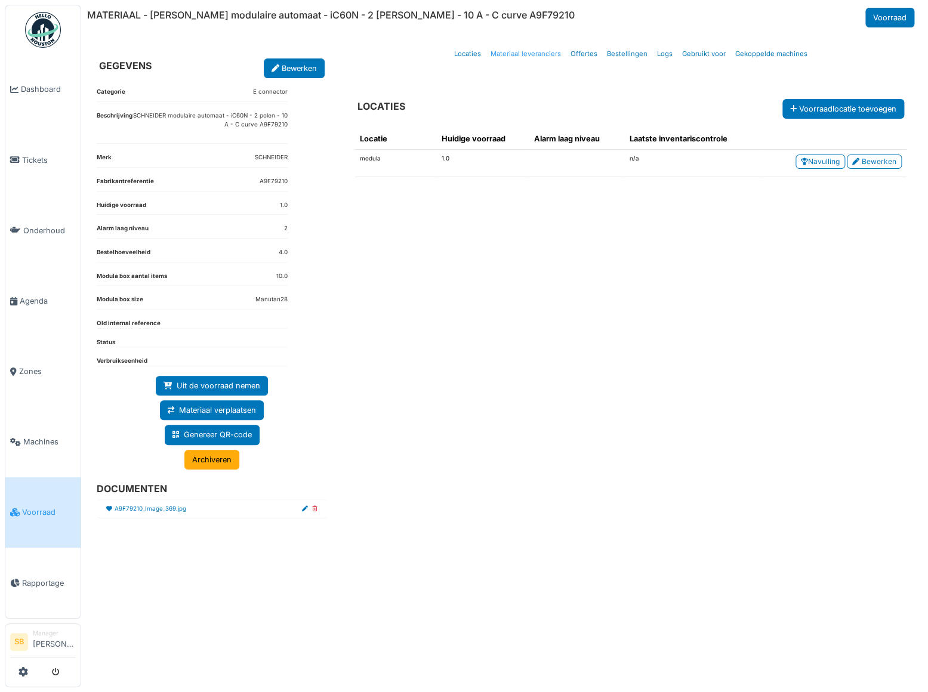
click at [523, 50] on link "Materiaal leveranciers" at bounding box center [526, 54] width 80 height 28
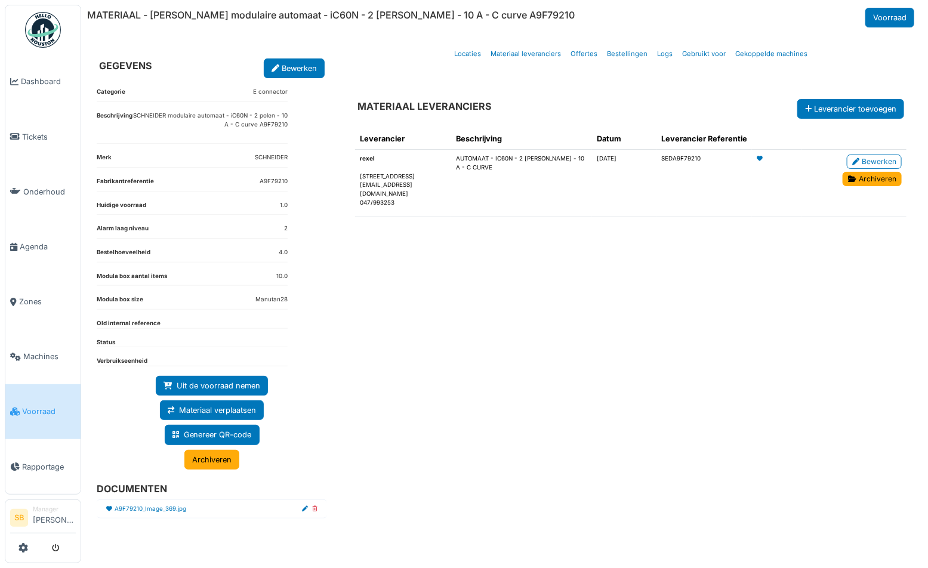
drag, startPoint x: 258, startPoint y: 181, endPoint x: 287, endPoint y: 185, distance: 28.9
click at [287, 185] on dl "Fabrikantreferentie A9F79210" at bounding box center [192, 184] width 191 height 14
copy dd "A9F79210"
click at [624, 54] on link "Bestellingen" at bounding box center [627, 54] width 50 height 28
select select "***"
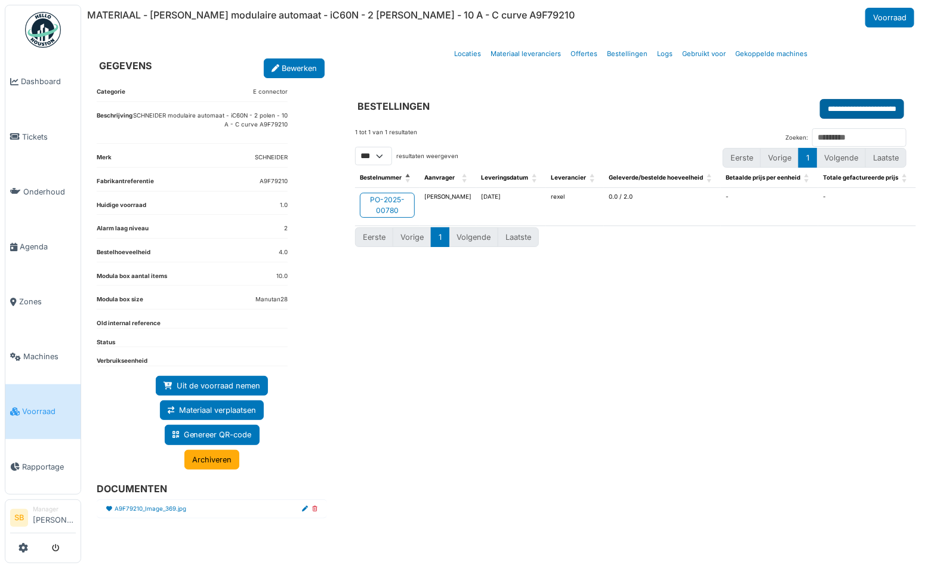
click at [824, 107] on input "**********" at bounding box center [862, 109] width 84 height 20
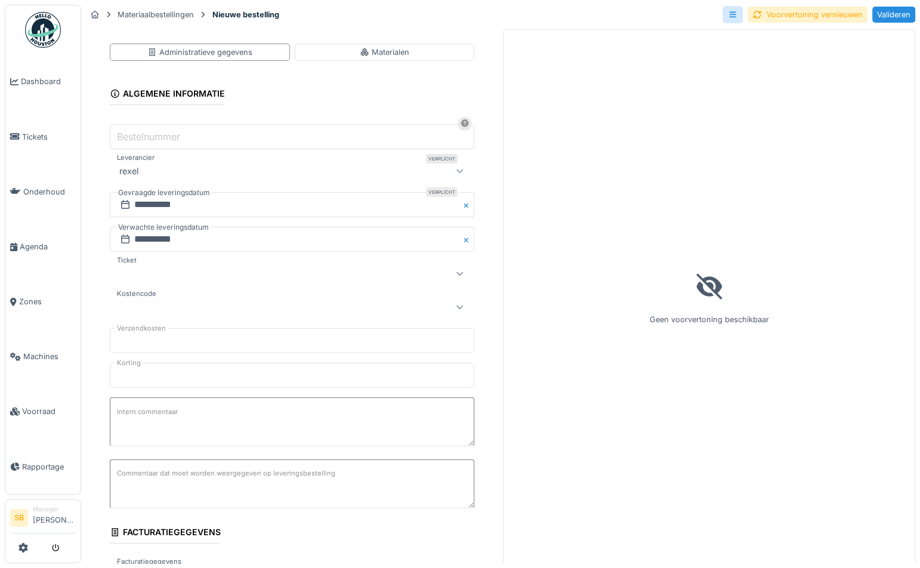
click at [126, 427] on textarea "Intern commentaar" at bounding box center [292, 421] width 365 height 49
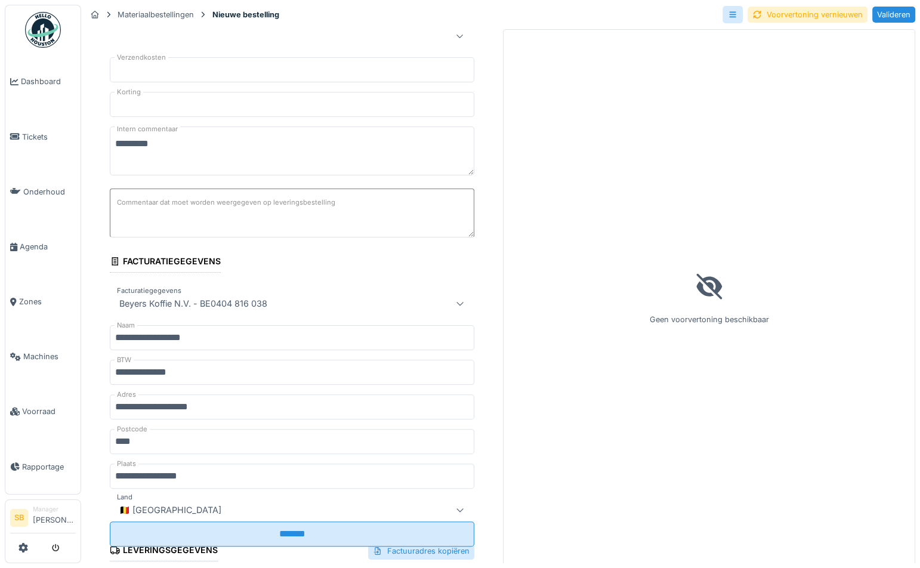
scroll to position [464, 0]
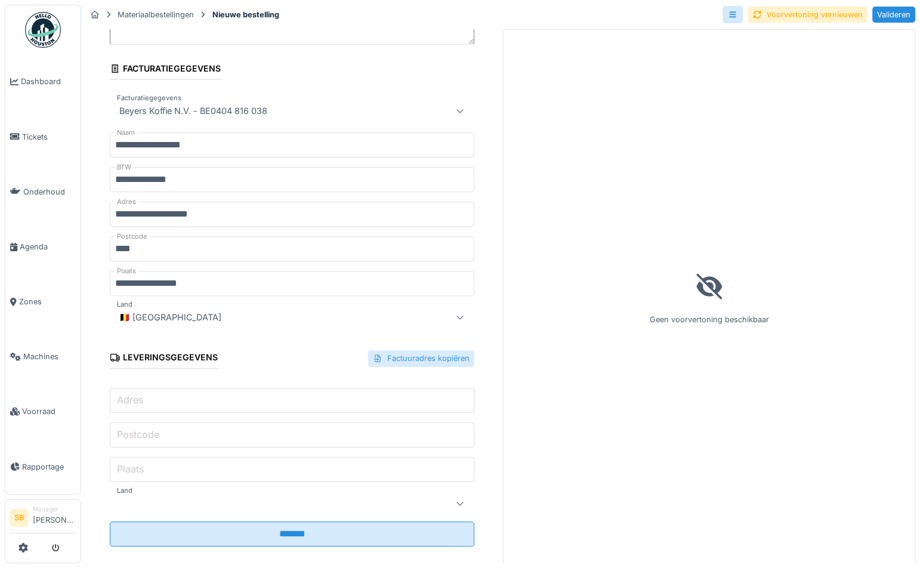
type textarea "********"
click at [397, 352] on div "Factuuradres kopiëren" at bounding box center [421, 358] width 106 height 16
type input "**********"
type input "****"
type input "**********"
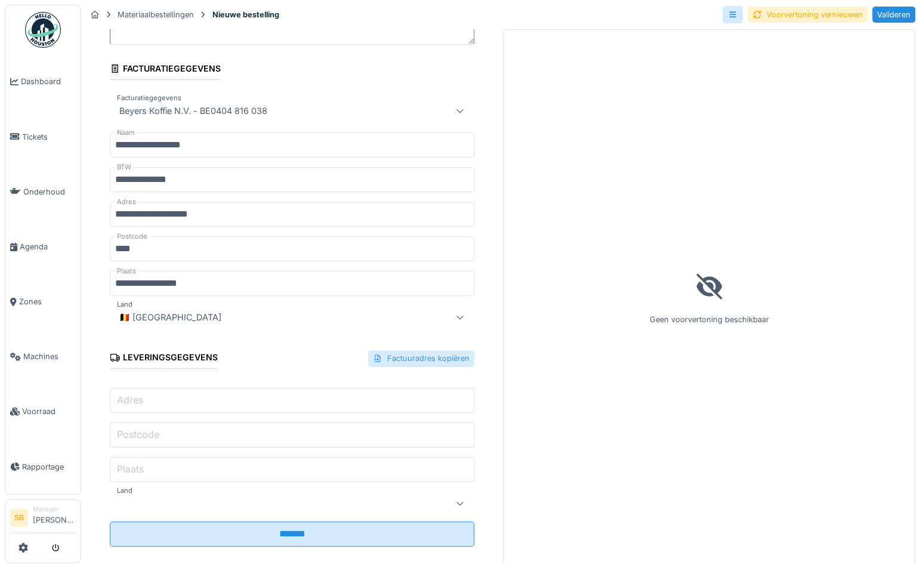
type input "**"
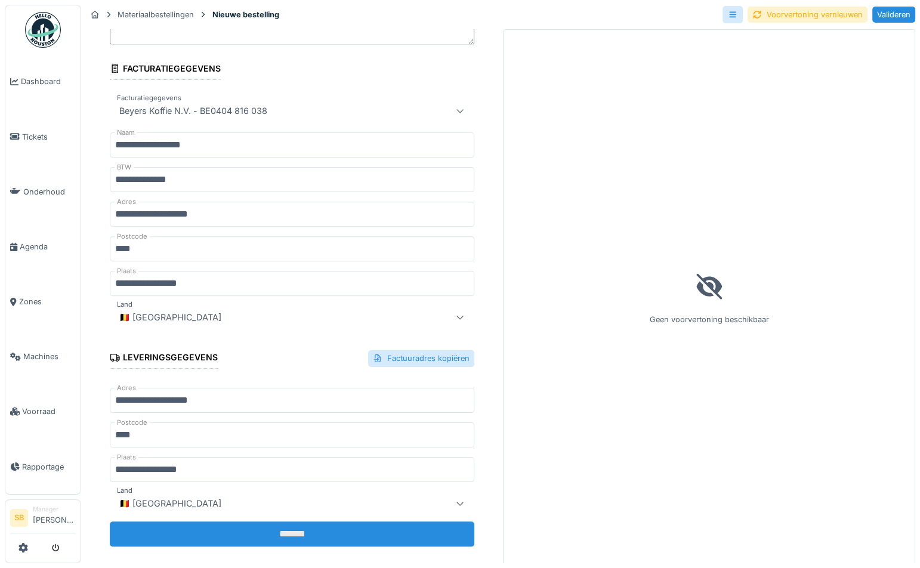
click at [312, 540] on input "*******" at bounding box center [292, 533] width 365 height 25
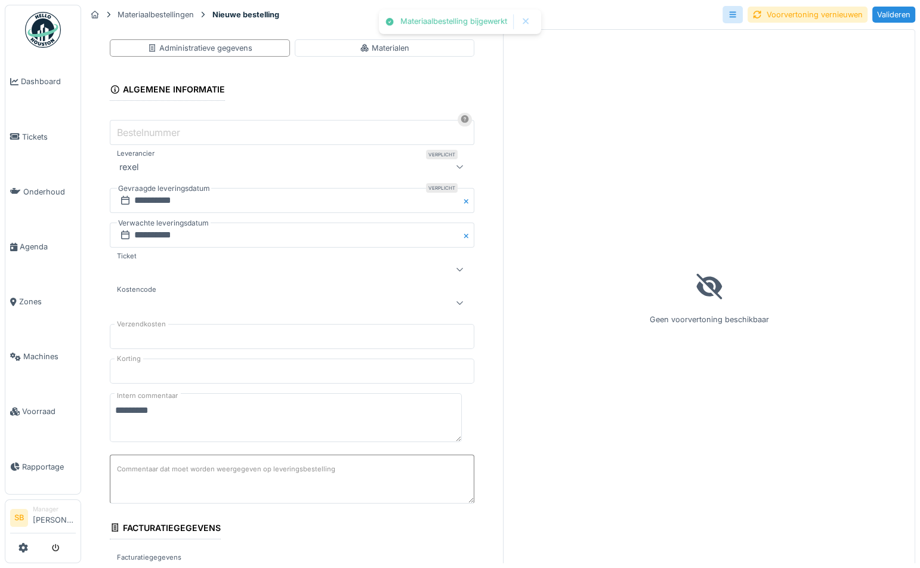
scroll to position [0, 0]
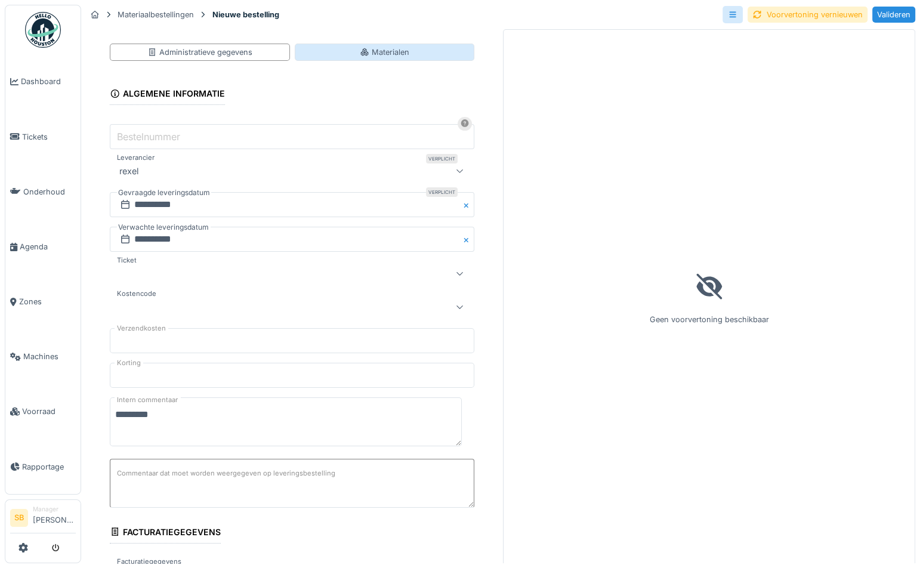
click at [372, 55] on div "Materialen" at bounding box center [385, 52] width 50 height 11
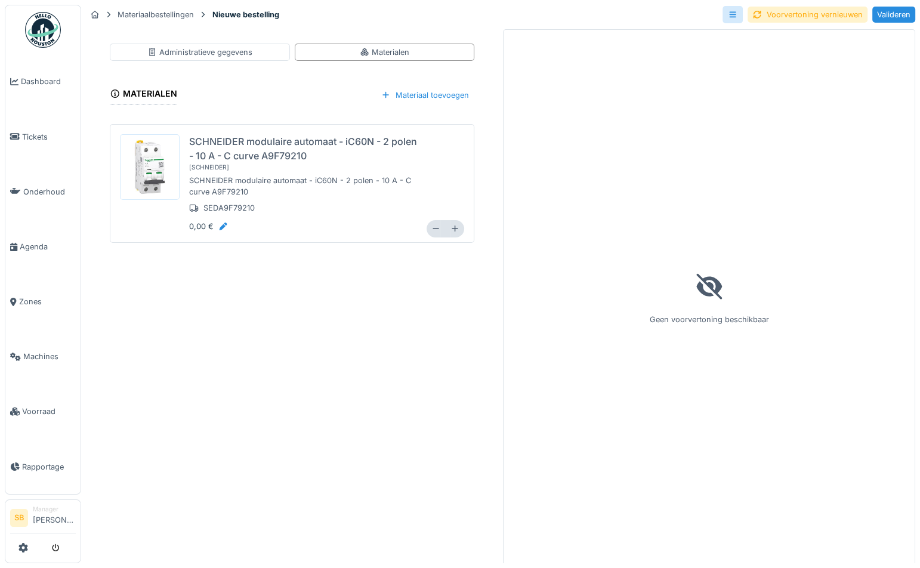
click at [440, 227] on input "*" at bounding box center [445, 228] width 10 height 17
click at [431, 225] on icon at bounding box center [435, 228] width 9 height 7
type input "*"
drag, startPoint x: 202, startPoint y: 209, endPoint x: 252, endPoint y: 209, distance: 50.1
click at [252, 209] on div "SEDA9F79210" at bounding box center [222, 207] width 66 height 11
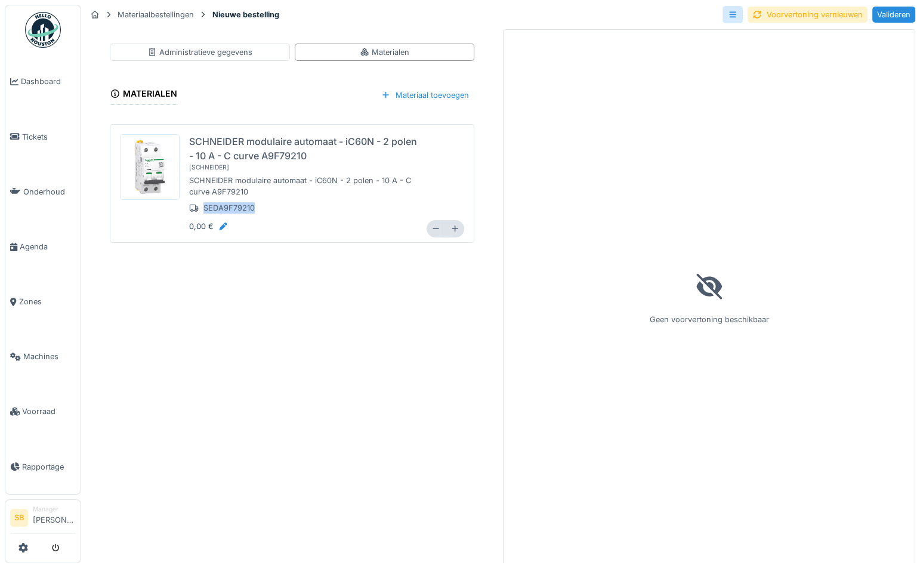
copy div "SEDA9F79210"
click at [221, 227] on div at bounding box center [223, 226] width 10 height 11
drag, startPoint x: 220, startPoint y: 236, endPoint x: 89, endPoint y: 233, distance: 130.7
click at [95, 234] on div "Administratieve gegevens Materialen Materialen Materiaal toevoegen SCHNEIDER mo…" at bounding box center [292, 147] width 412 height 217
type input "*****"
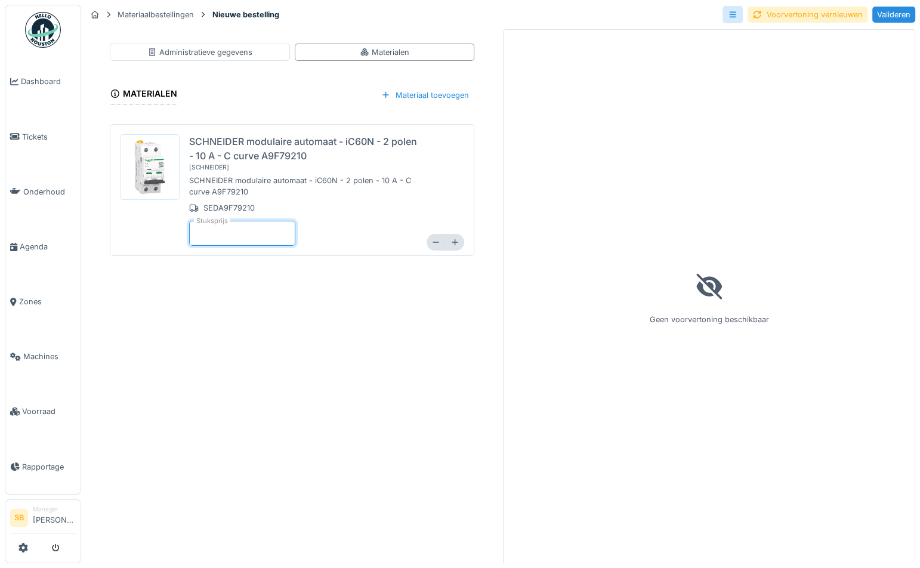
click at [298, 356] on div "Administratieve gegevens Materialen Materialen Materiaal toevoegen SCHNEIDER mo…" at bounding box center [292, 297] width 412 height 536
click at [801, 14] on div "Voorvertoning vernieuwen" at bounding box center [808, 15] width 120 height 16
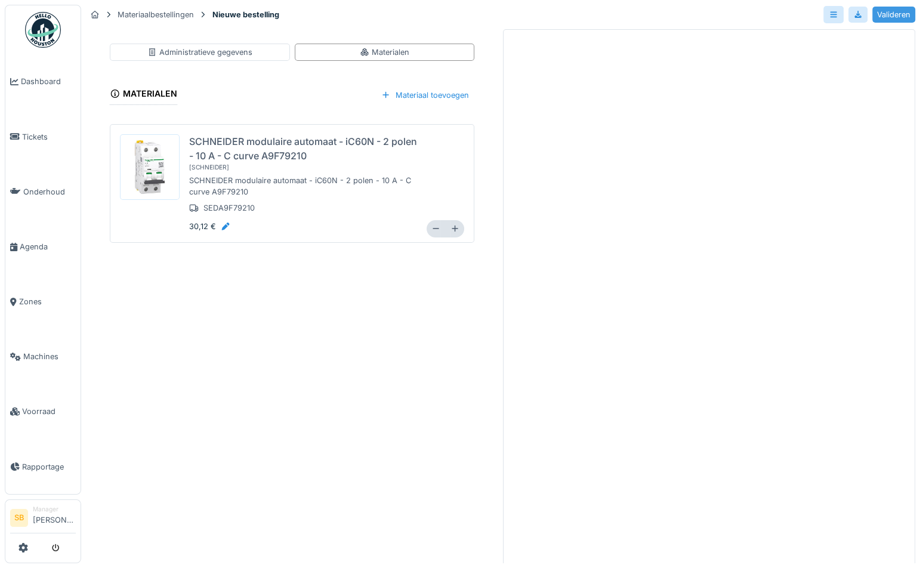
click at [890, 13] on div "Valideren" at bounding box center [893, 15] width 43 height 16
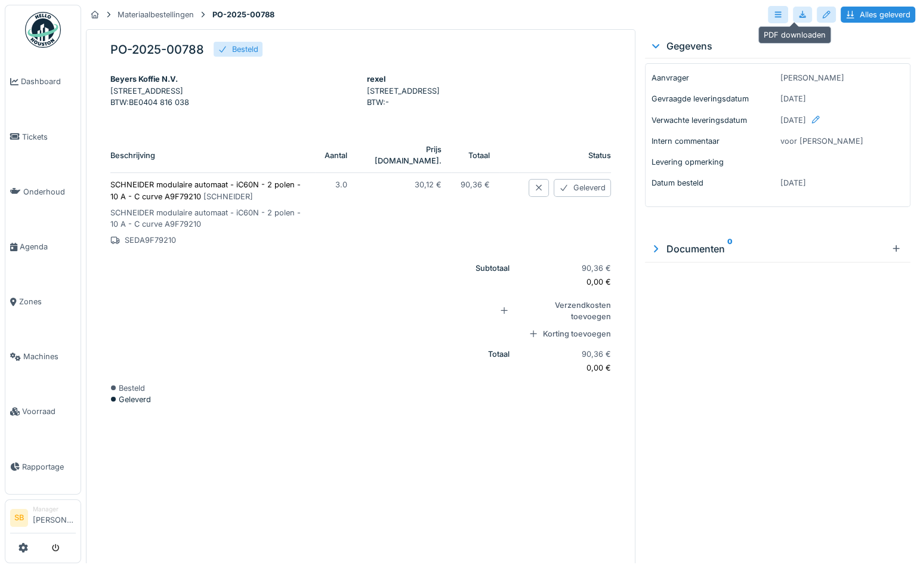
click at [798, 16] on div at bounding box center [803, 14] width 10 height 11
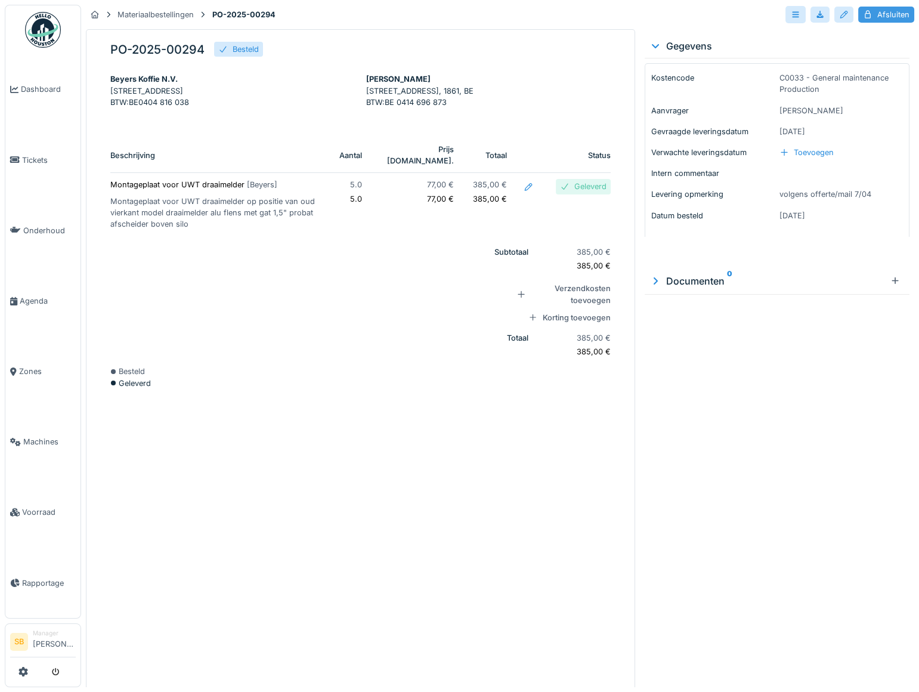
click at [879, 16] on div "Afsluiten" at bounding box center [887, 15] width 56 height 16
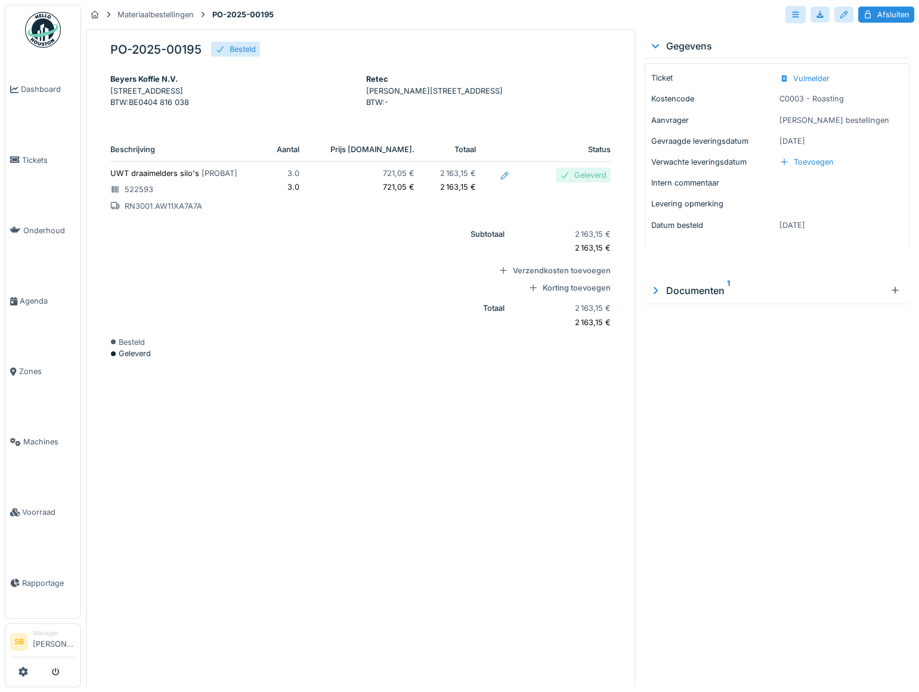
drag, startPoint x: 878, startPoint y: 13, endPoint x: 882, endPoint y: 37, distance: 24.2
click at [878, 13] on div "Afsluiten" at bounding box center [887, 15] width 56 height 16
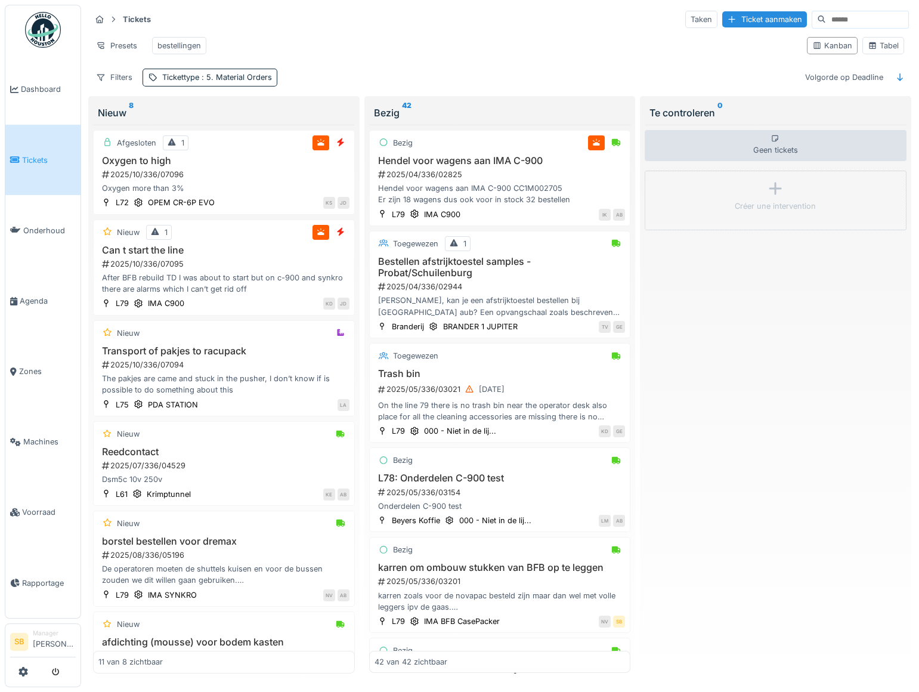
scroll to position [3145, 0]
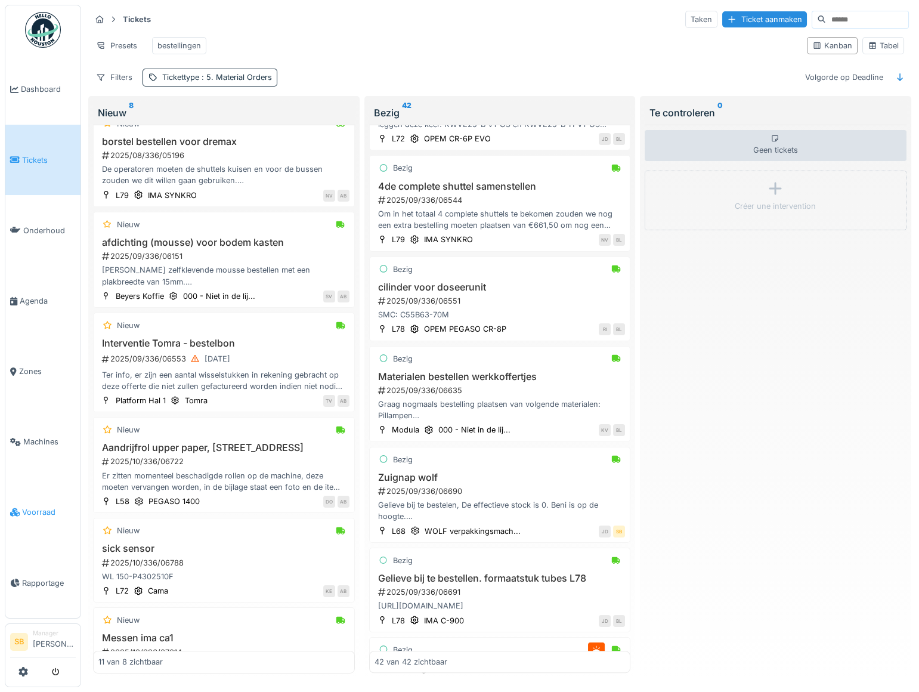
click at [26, 508] on span "Voorraad" at bounding box center [49, 512] width 54 height 11
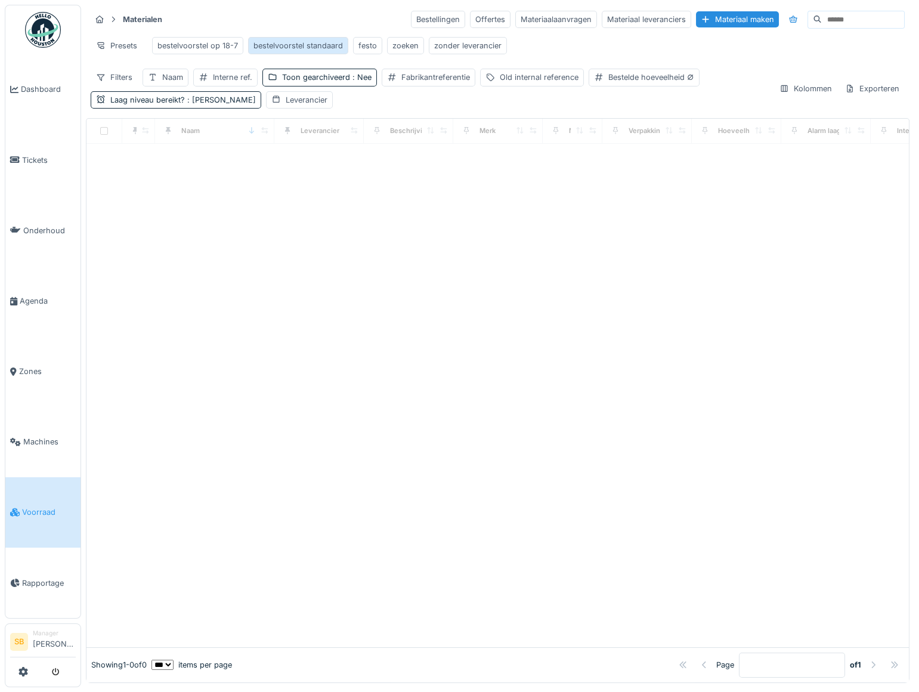
click at [283, 48] on div "bestelvoorstel standaard" at bounding box center [298, 45] width 89 height 11
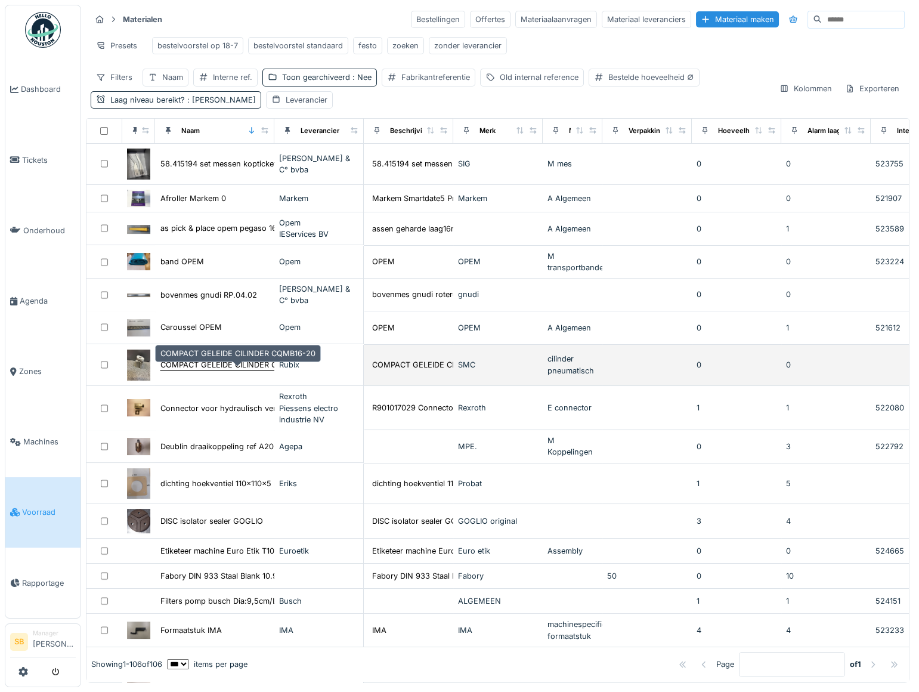
click at [228, 368] on div "COMPACT GELEIDE CILINDER CQMB16-20" at bounding box center [237, 364] width 155 height 11
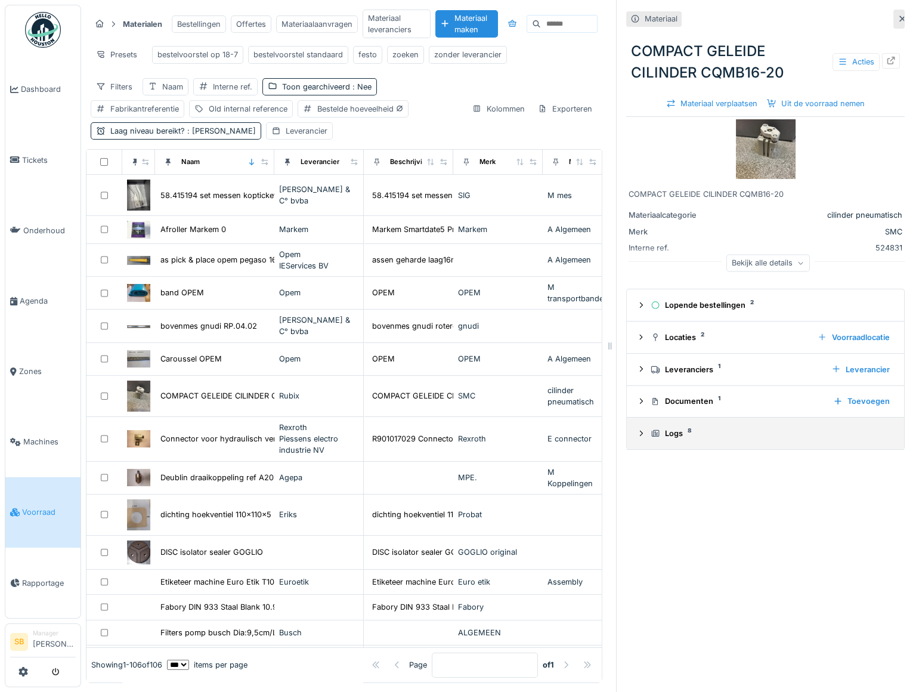
click at [666, 435] on div "Logs 8" at bounding box center [770, 433] width 239 height 11
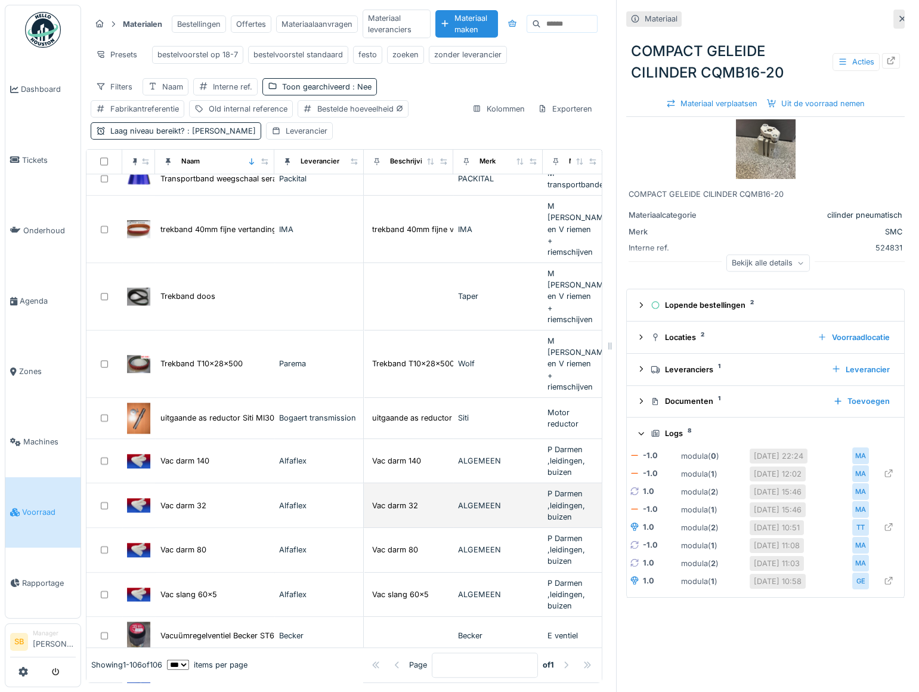
scroll to position [3198, 0]
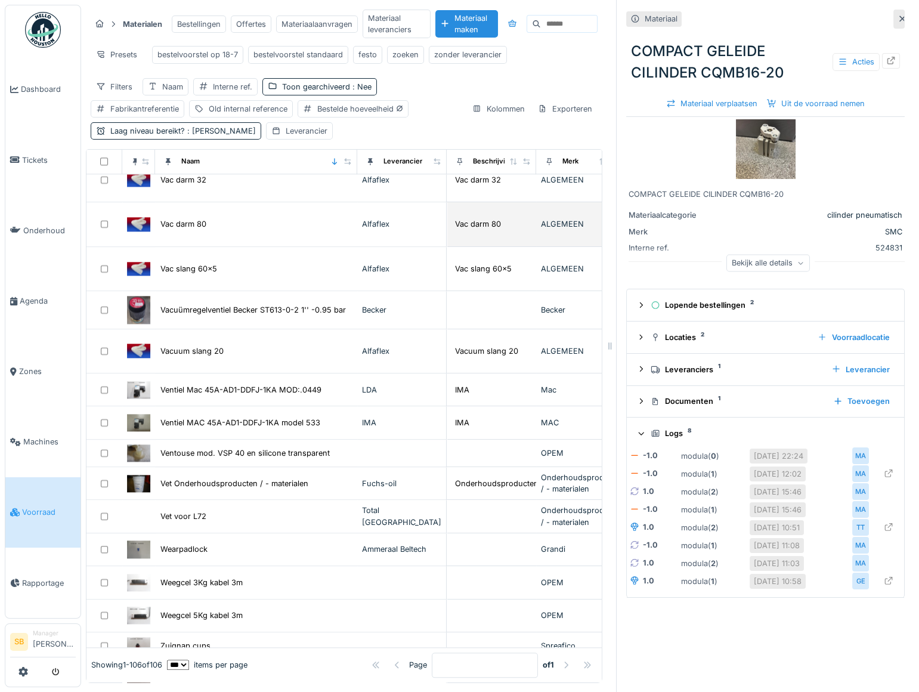
drag, startPoint x: 265, startPoint y: 155, endPoint x: 351, endPoint y: 175, distance: 88.3
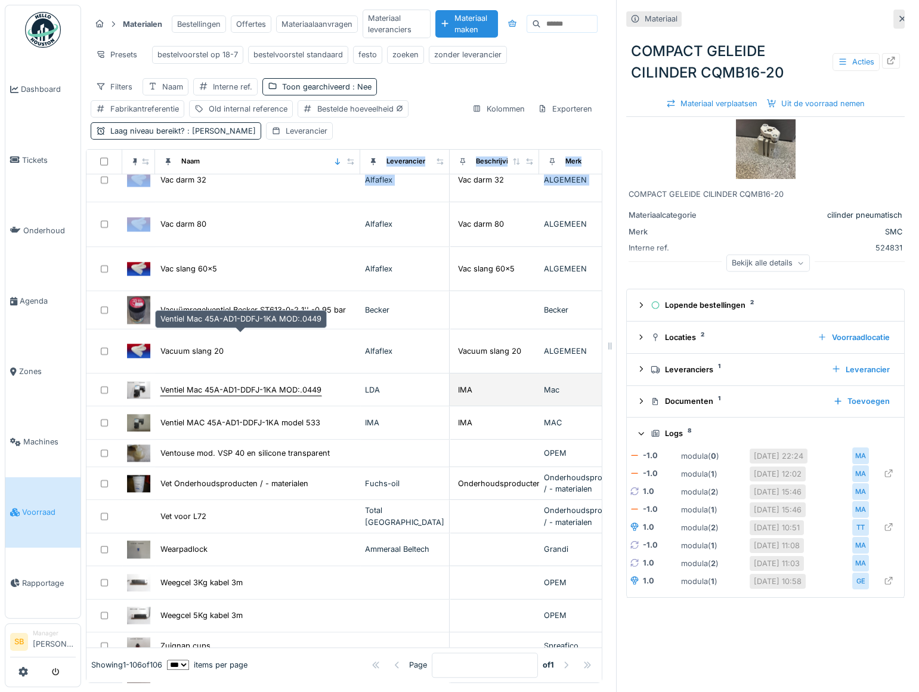
click at [256, 384] on div "Ventiel Mac 45A-AD1-DDFJ-1KA MOD:.0449" at bounding box center [240, 389] width 161 height 11
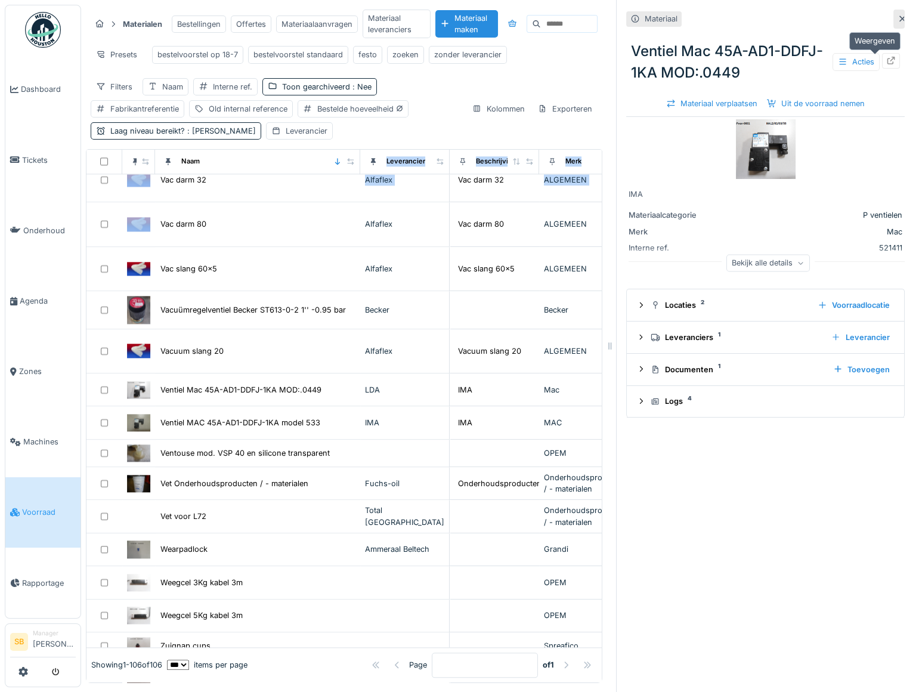
click at [887, 57] on div at bounding box center [892, 60] width 10 height 11
